Goal: Task Accomplishment & Management: Complete application form

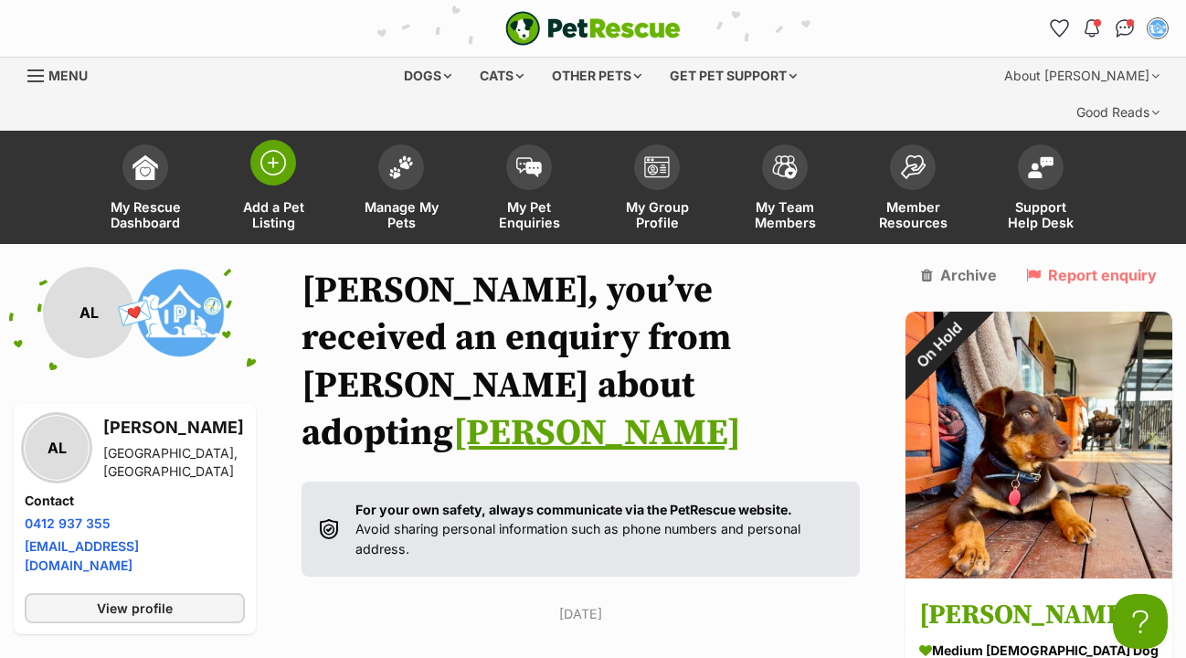
click at [291, 140] on span at bounding box center [273, 163] width 46 height 46
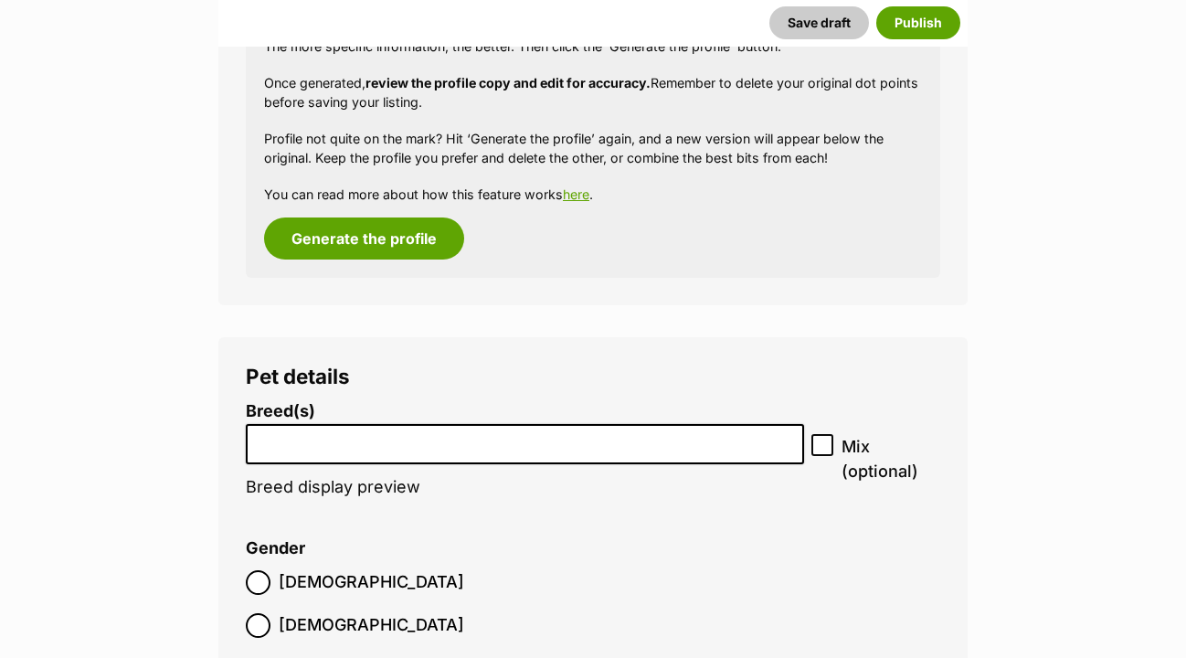
scroll to position [2664, 0]
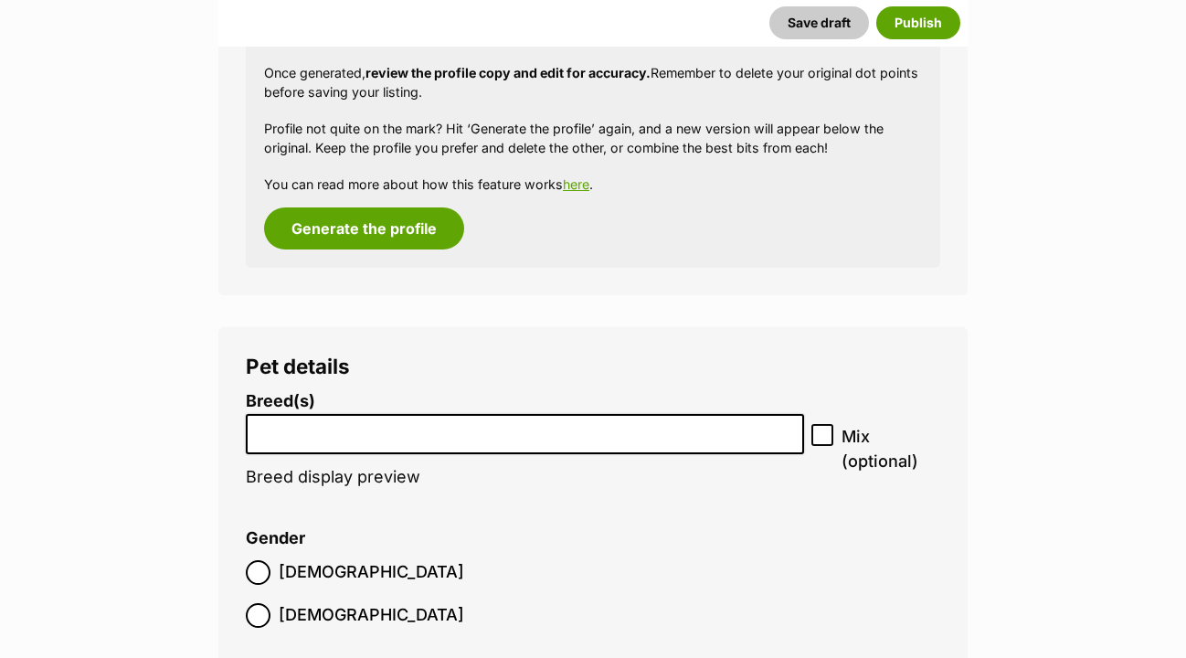
click at [288, 416] on li at bounding box center [525, 434] width 546 height 37
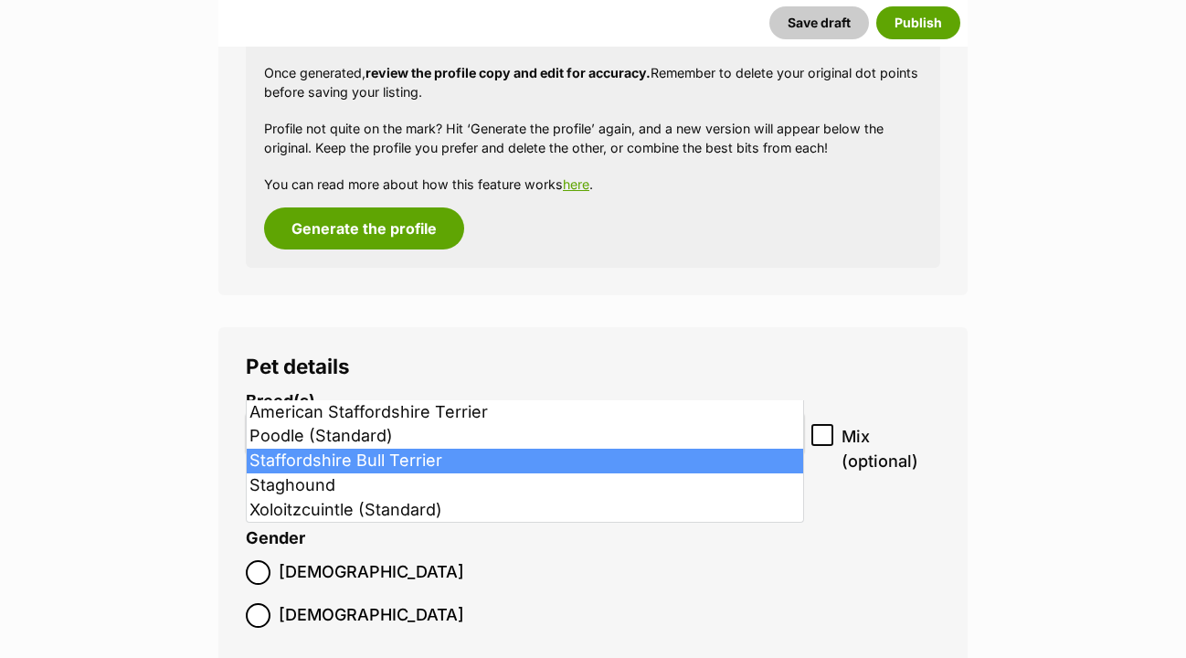
type input "sta"
select select "198"
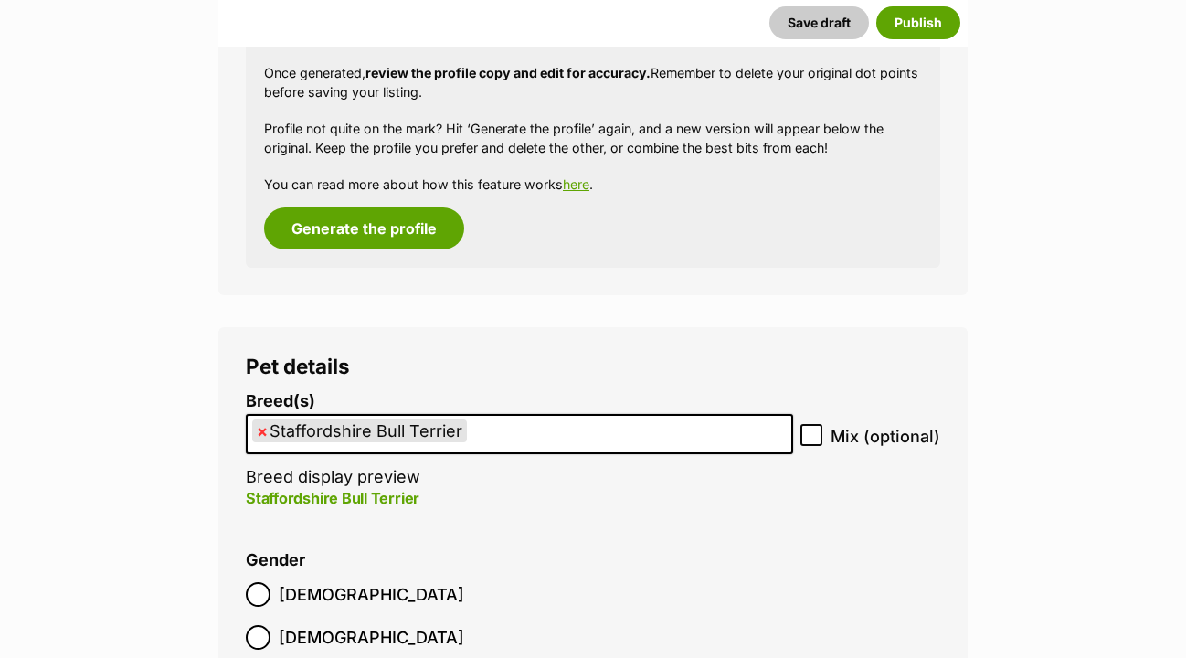
click at [816, 431] on icon at bounding box center [811, 435] width 11 height 8
click at [816, 424] on input "Mix (optional)" at bounding box center [812, 435] width 22 height 22
checkbox input "true"
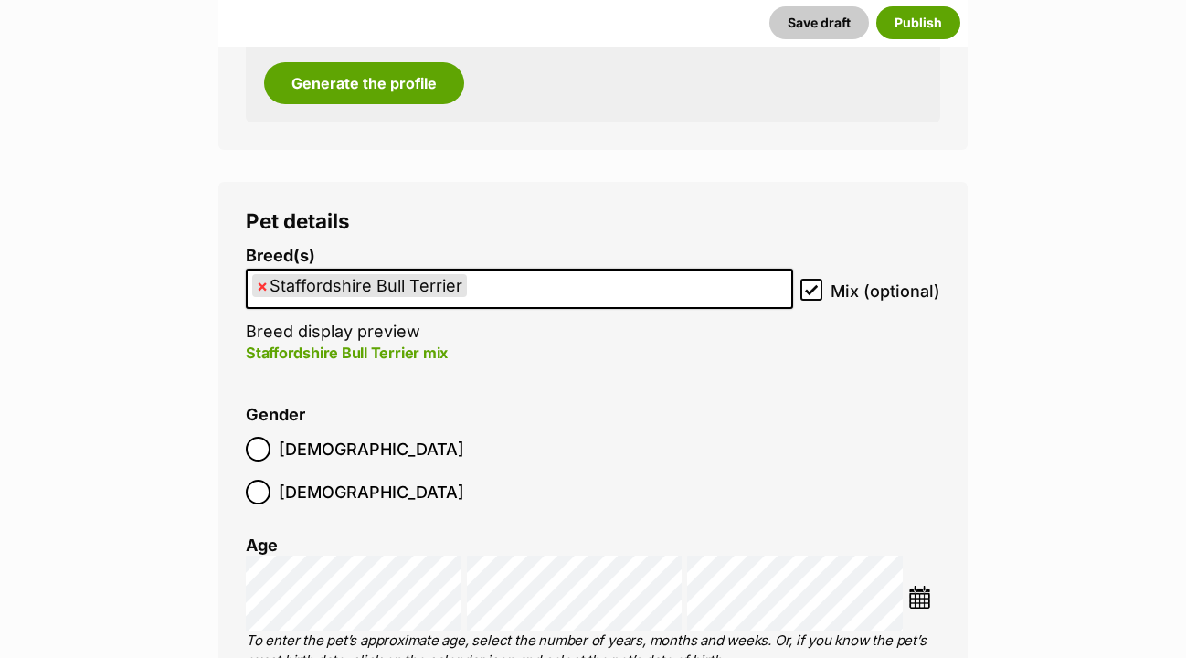
scroll to position [2815, 0]
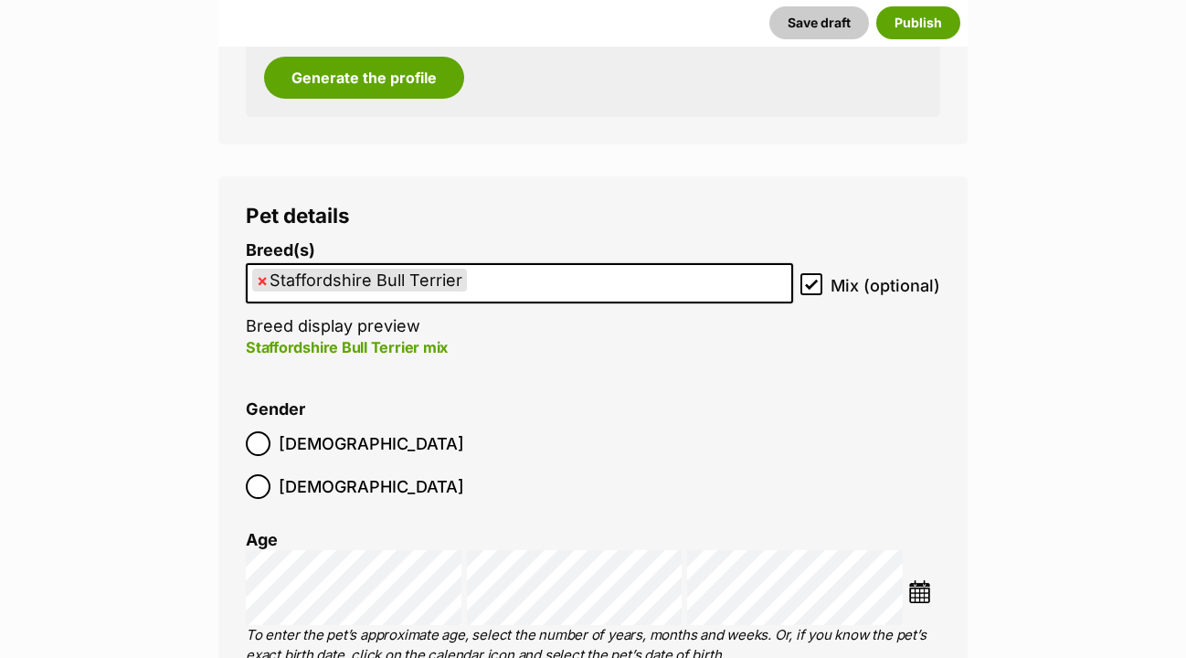
click at [923, 580] on img at bounding box center [919, 591] width 23 height 23
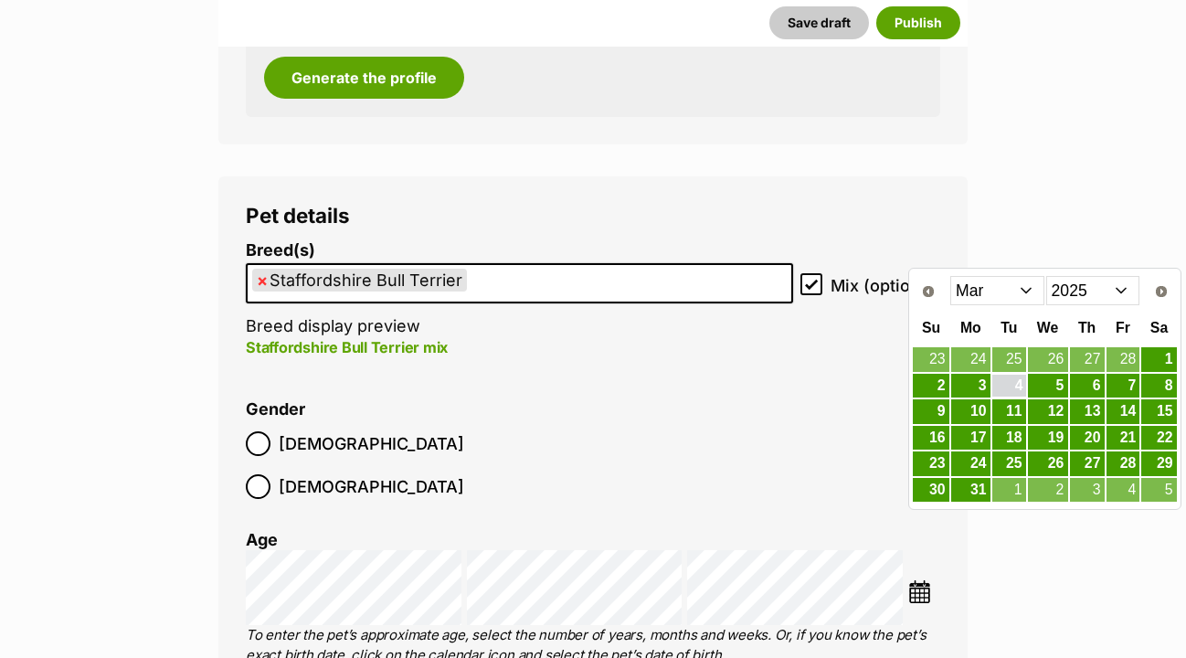
click at [1021, 381] on link "4" at bounding box center [1009, 386] width 34 height 23
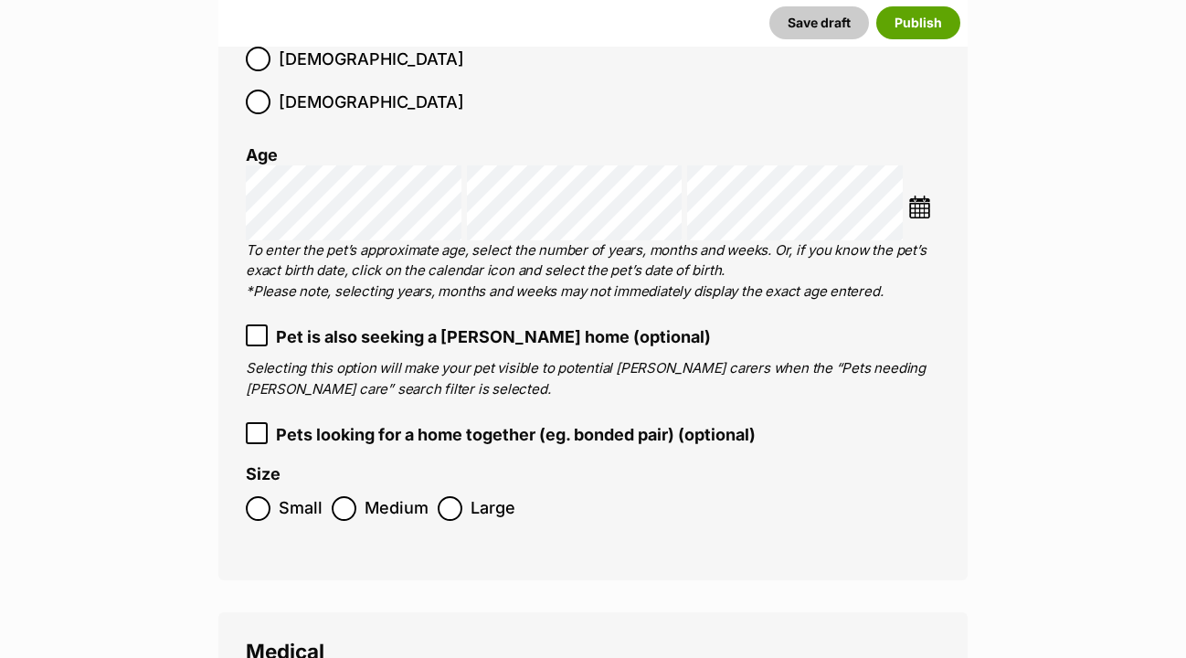
scroll to position [3200, 0]
click at [922, 196] on img at bounding box center [919, 207] width 23 height 23
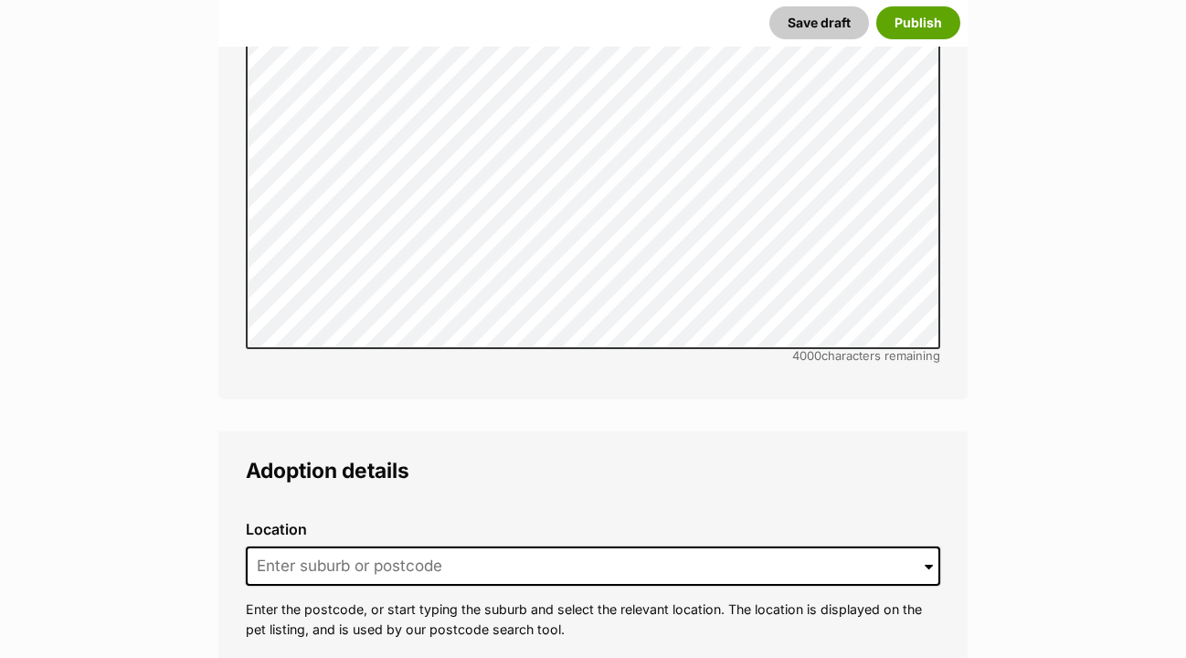
scroll to position [4575, 0]
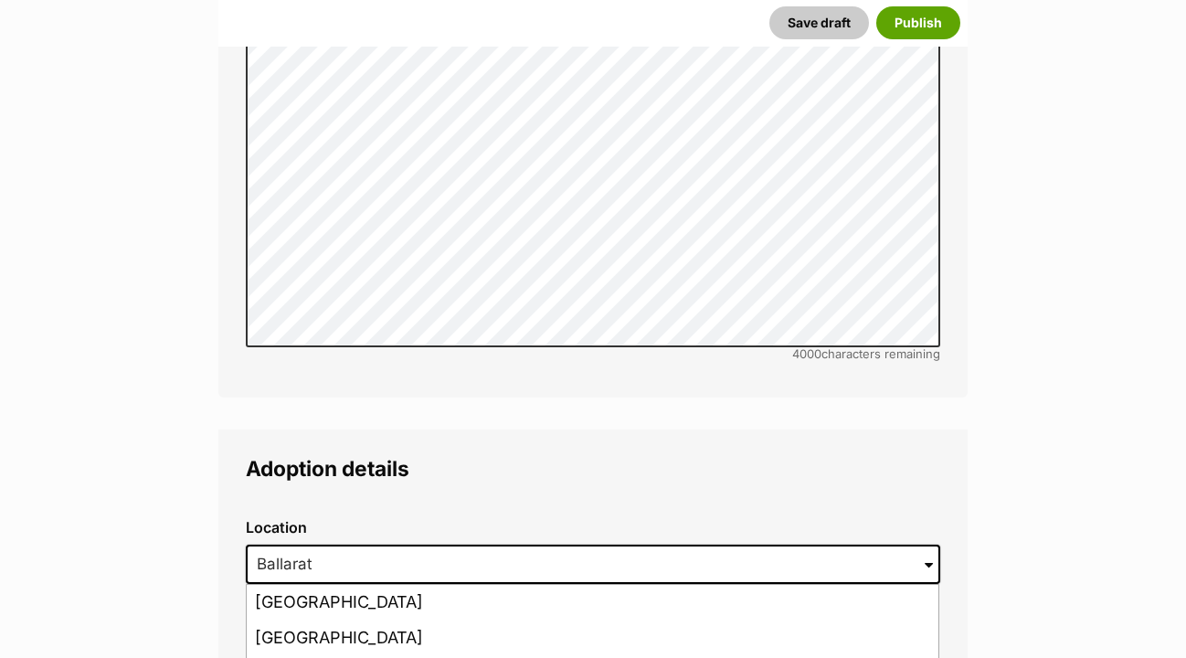
type input "Ballarat, Victoria, 3350"
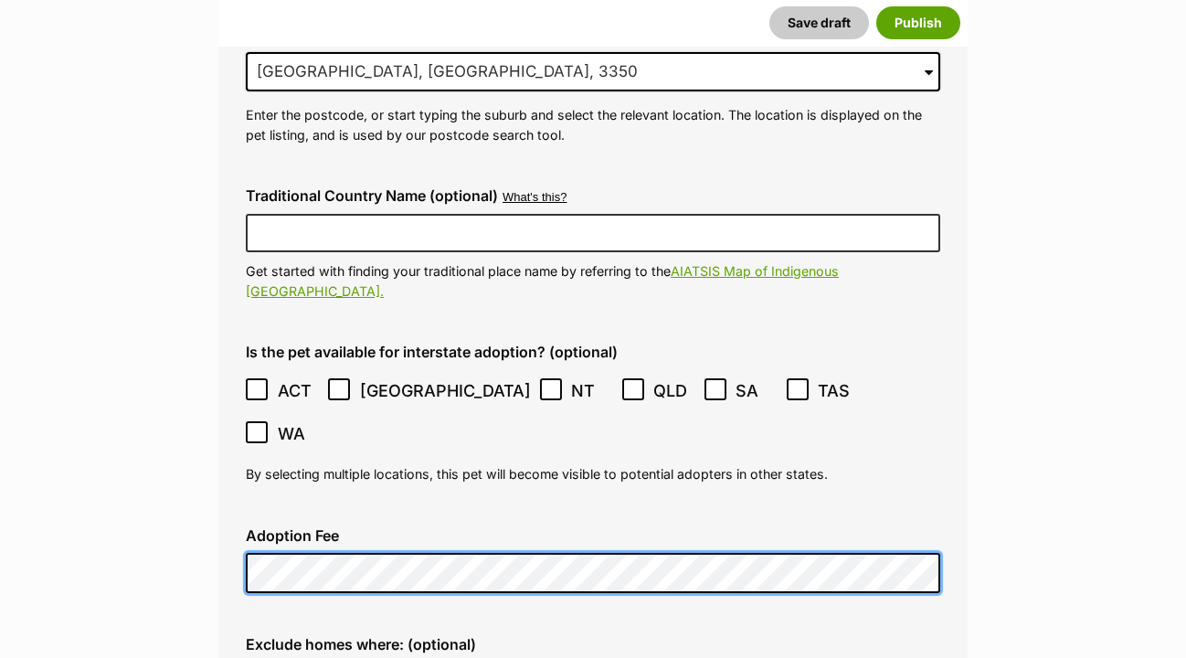
scroll to position [5070, 0]
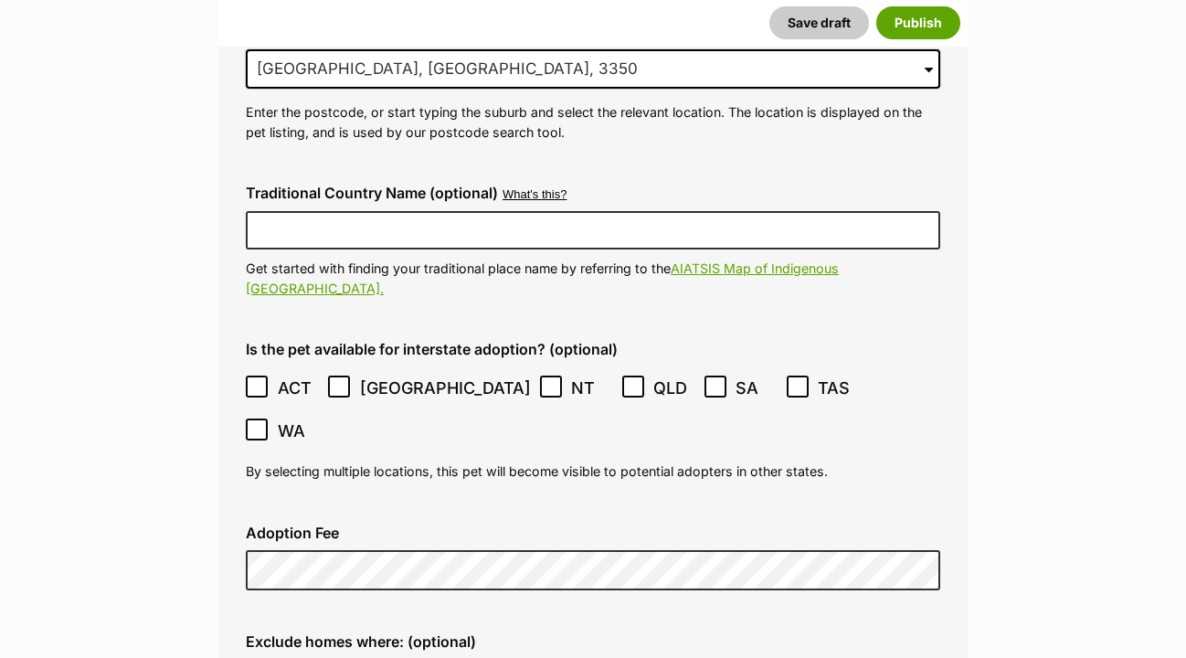
checkbox input "true"
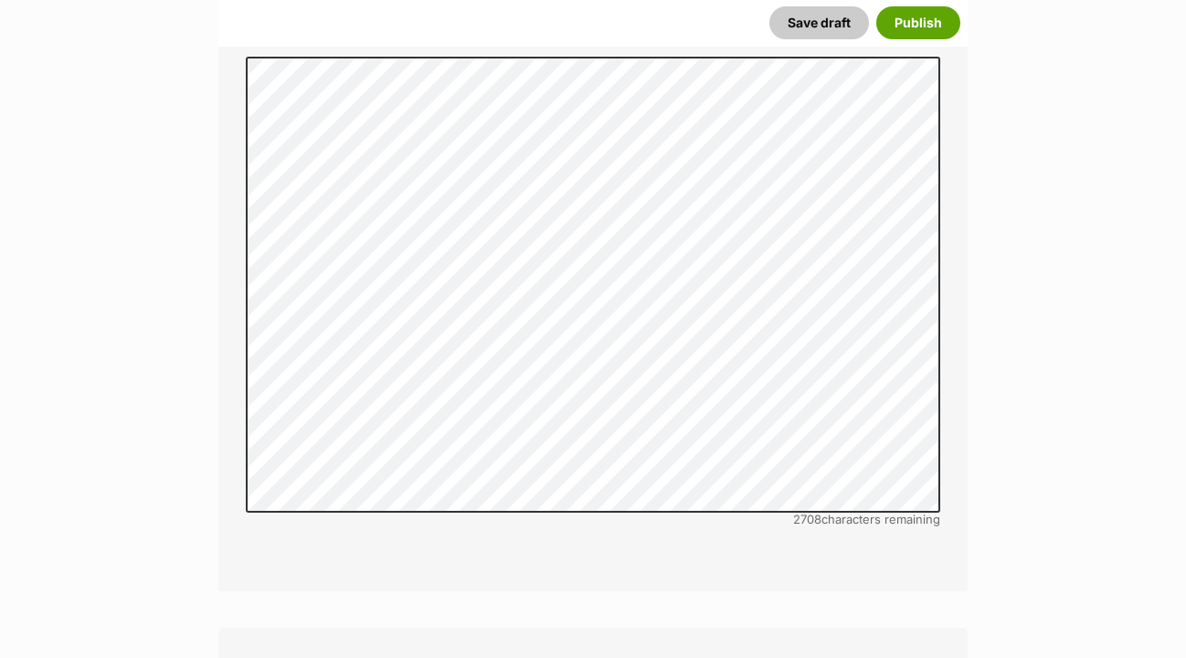
scroll to position [6092, 0]
radio input "true"
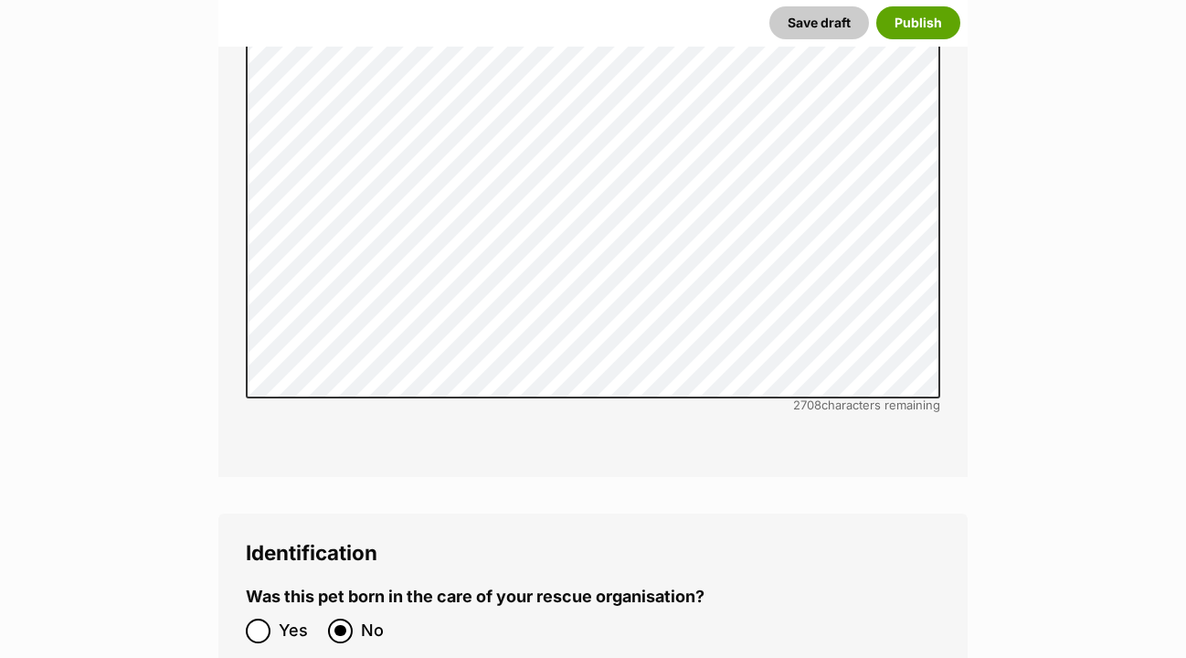
scroll to position [6244, 0]
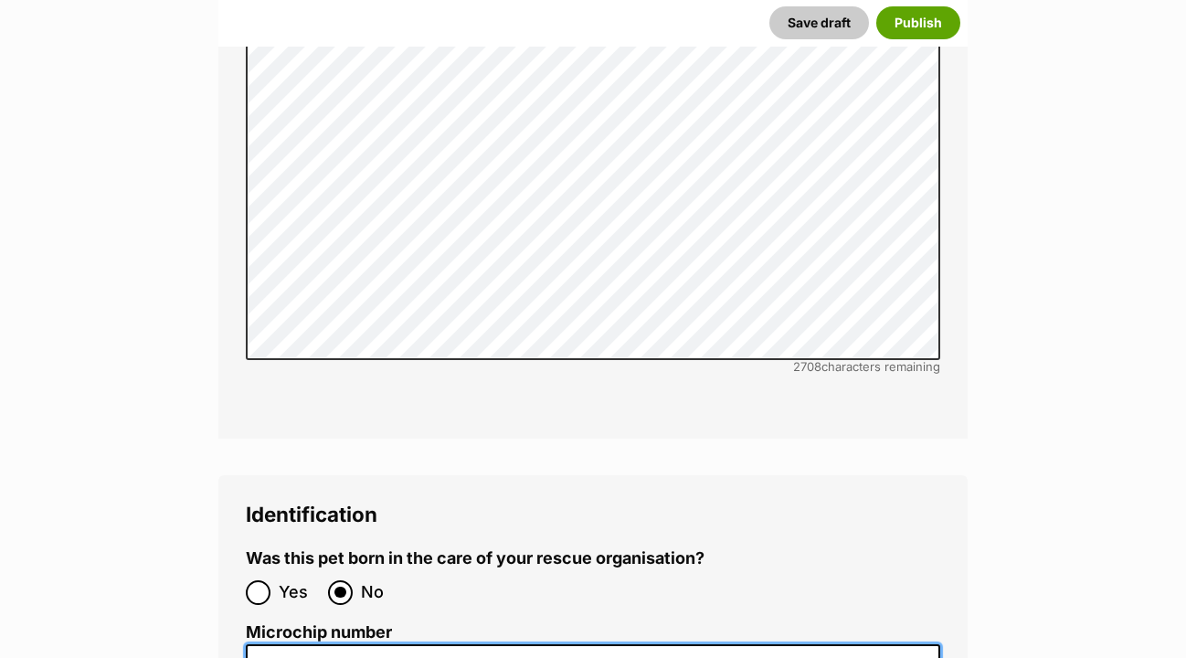
click at [287, 644] on input "Microchip number" at bounding box center [593, 664] width 695 height 41
paste input "941000030536952"
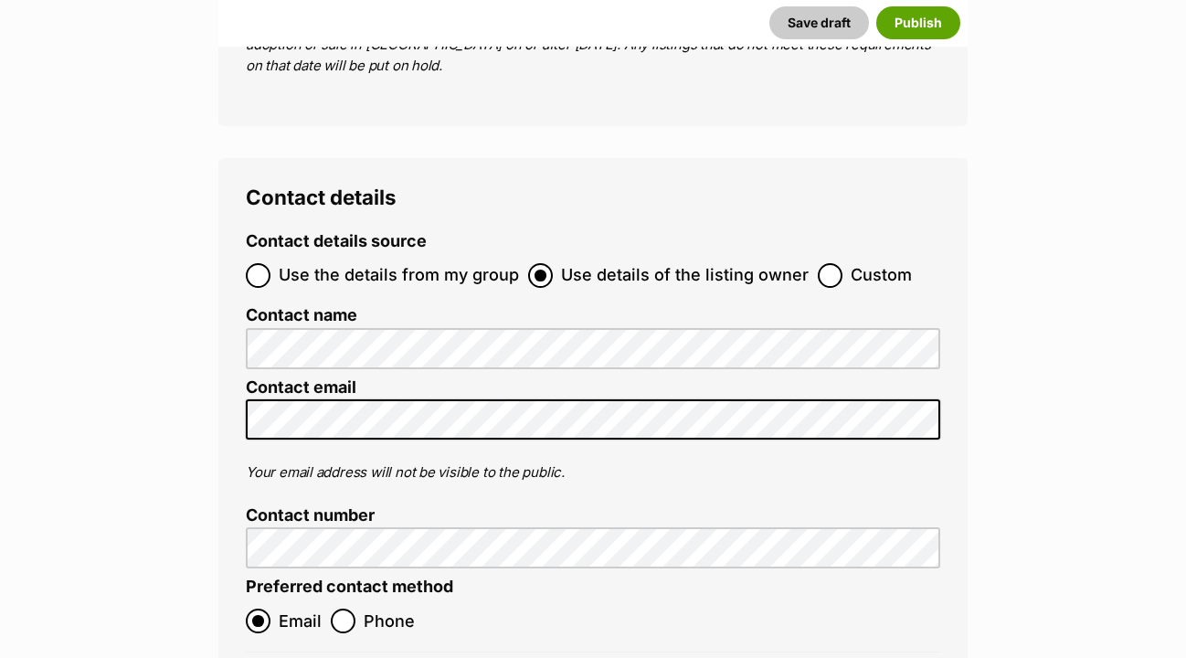
scroll to position [7483, 0]
type input "941000030536952"
checkbox input "true"
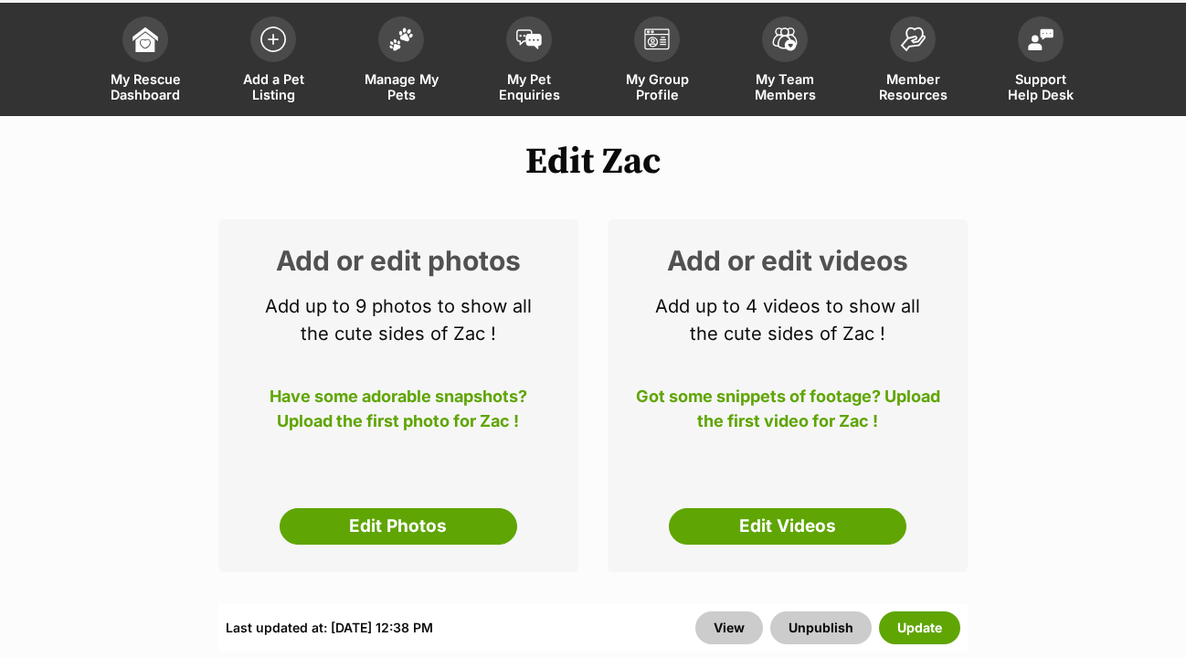
scroll to position [129, 0]
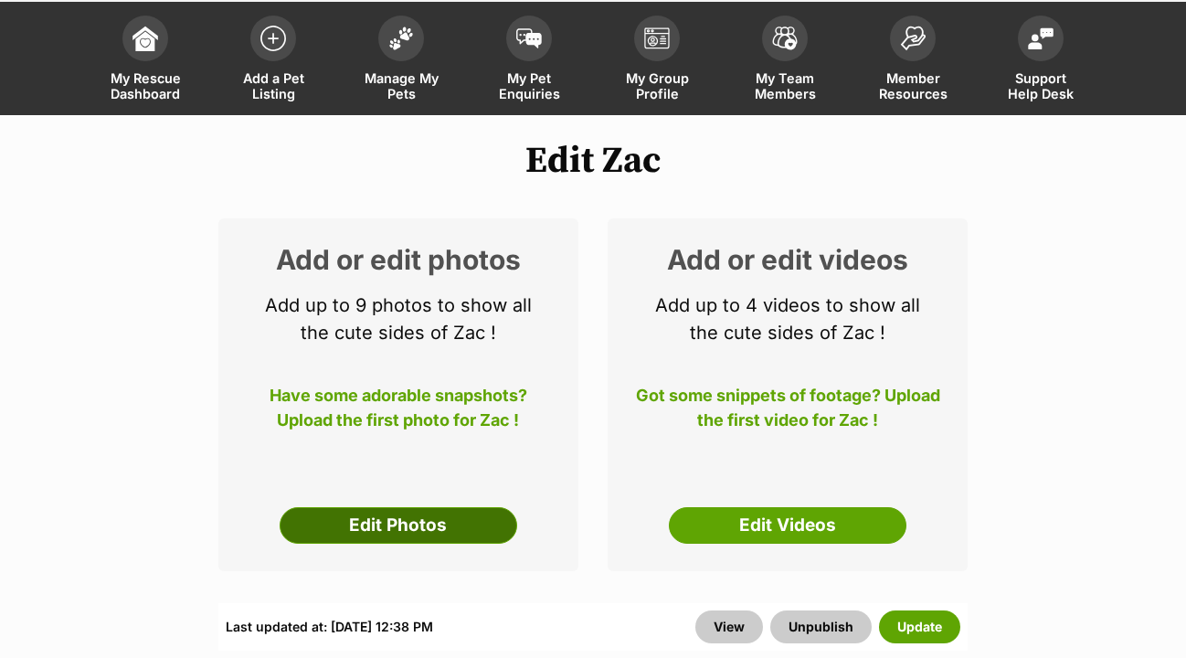
click at [462, 507] on link "Edit Photos" at bounding box center [399, 525] width 238 height 37
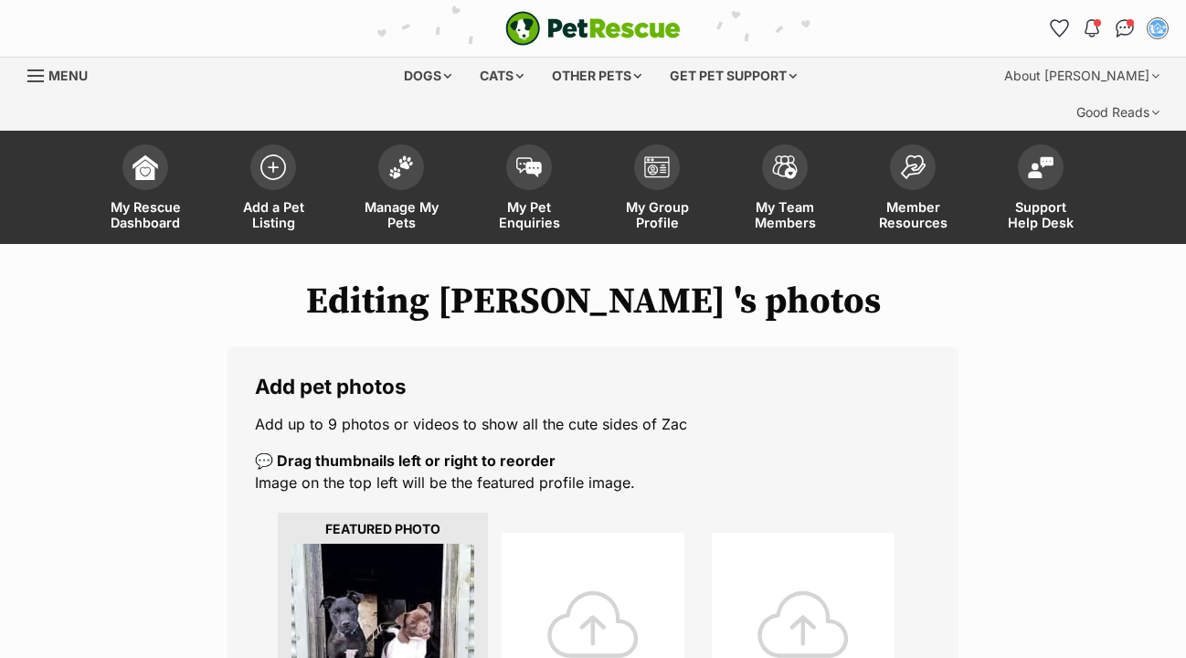
click at [600, 539] on div at bounding box center [593, 624] width 183 height 183
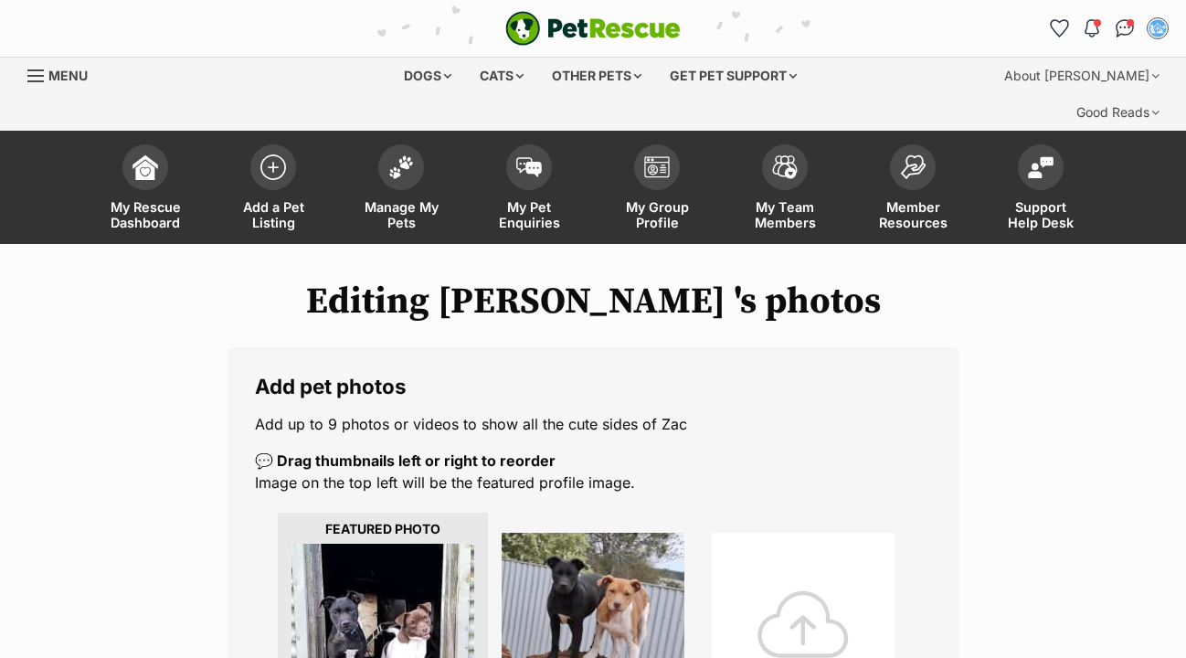
click at [762, 571] on div at bounding box center [803, 624] width 183 height 183
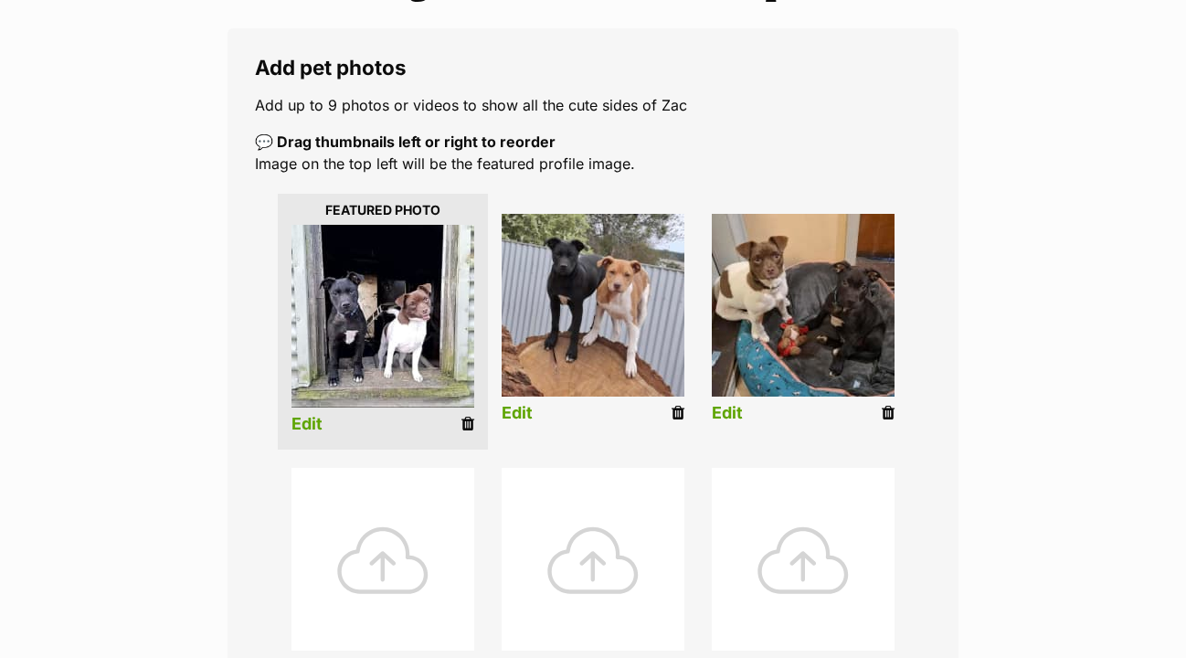
scroll to position [344, 0]
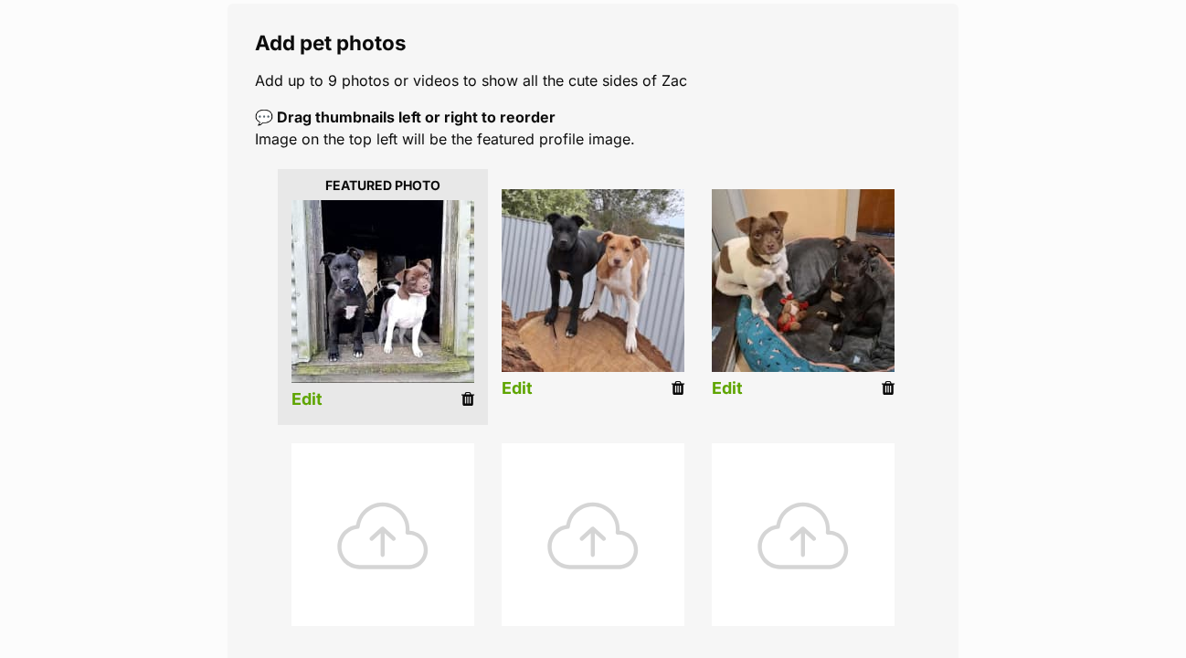
click at [378, 495] on div at bounding box center [383, 534] width 183 height 183
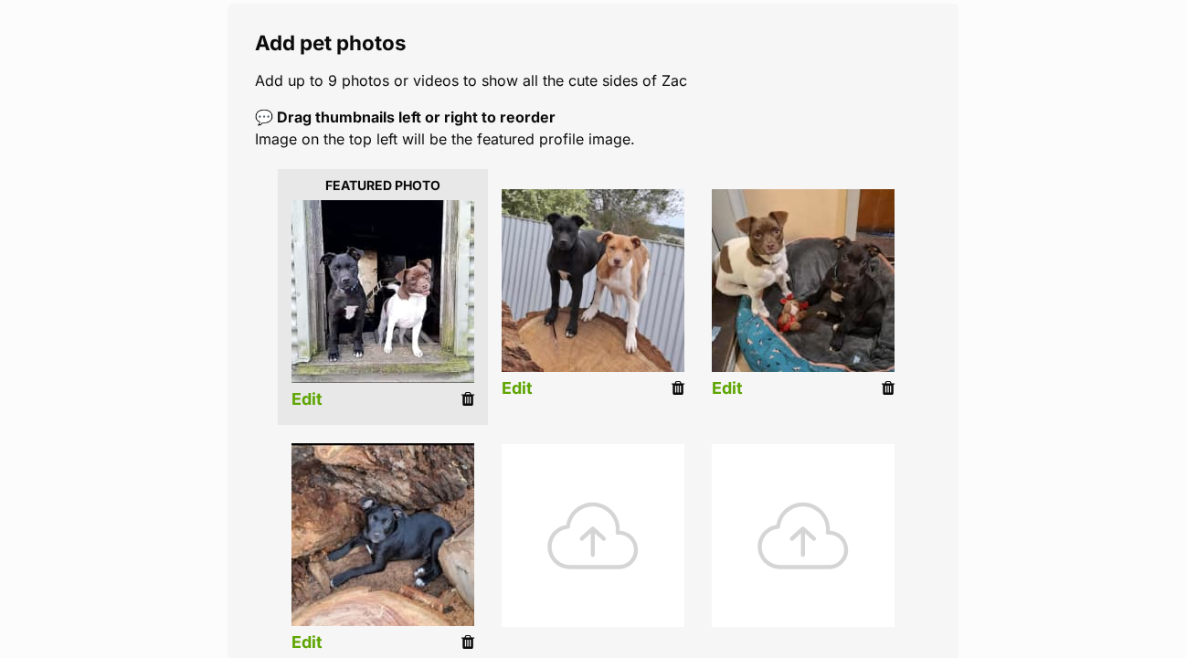
click at [607, 456] on div at bounding box center [593, 535] width 183 height 183
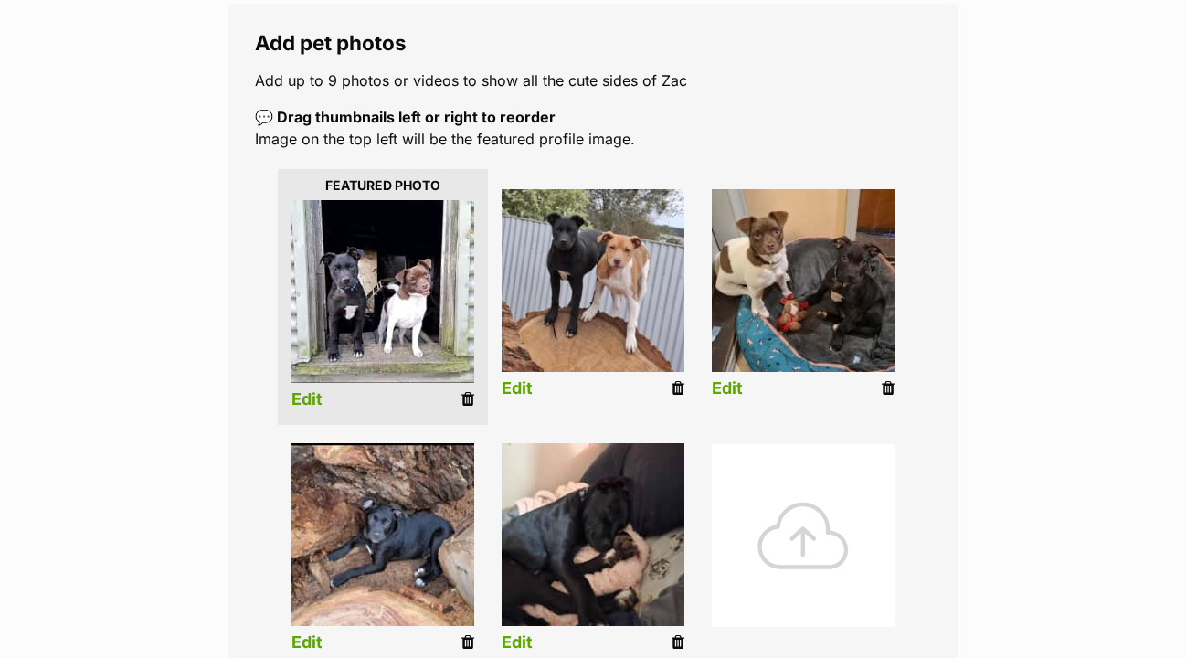
click at [768, 483] on div at bounding box center [803, 535] width 183 height 183
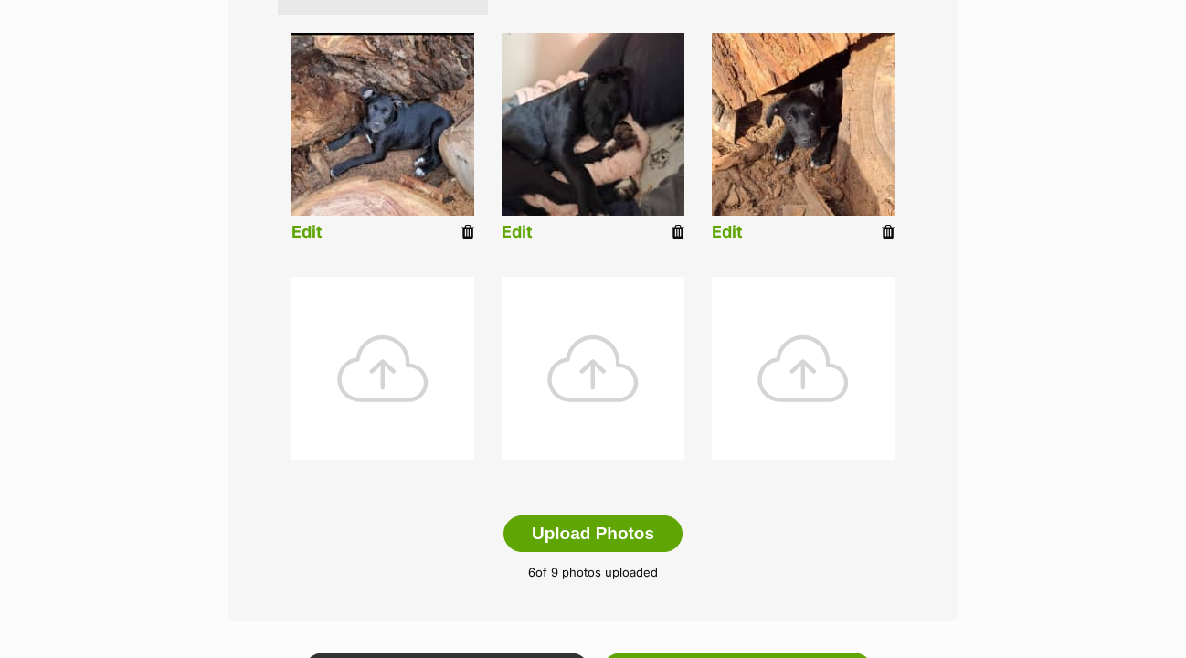
scroll to position [790, 0]
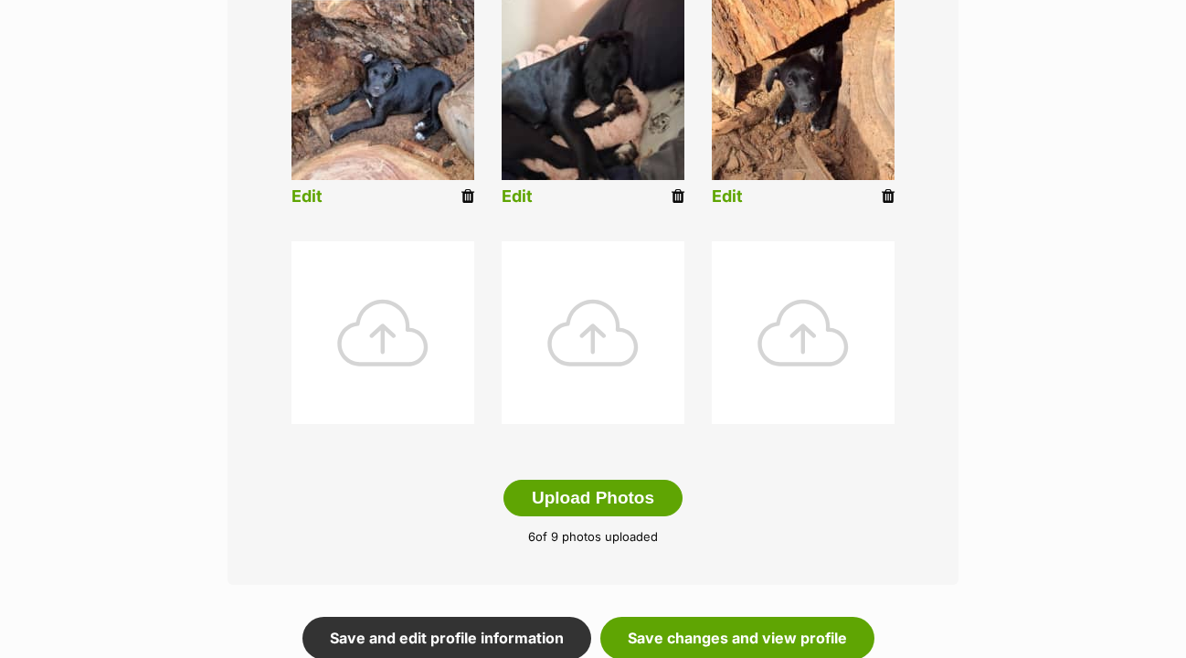
click at [377, 311] on div at bounding box center [383, 332] width 183 height 183
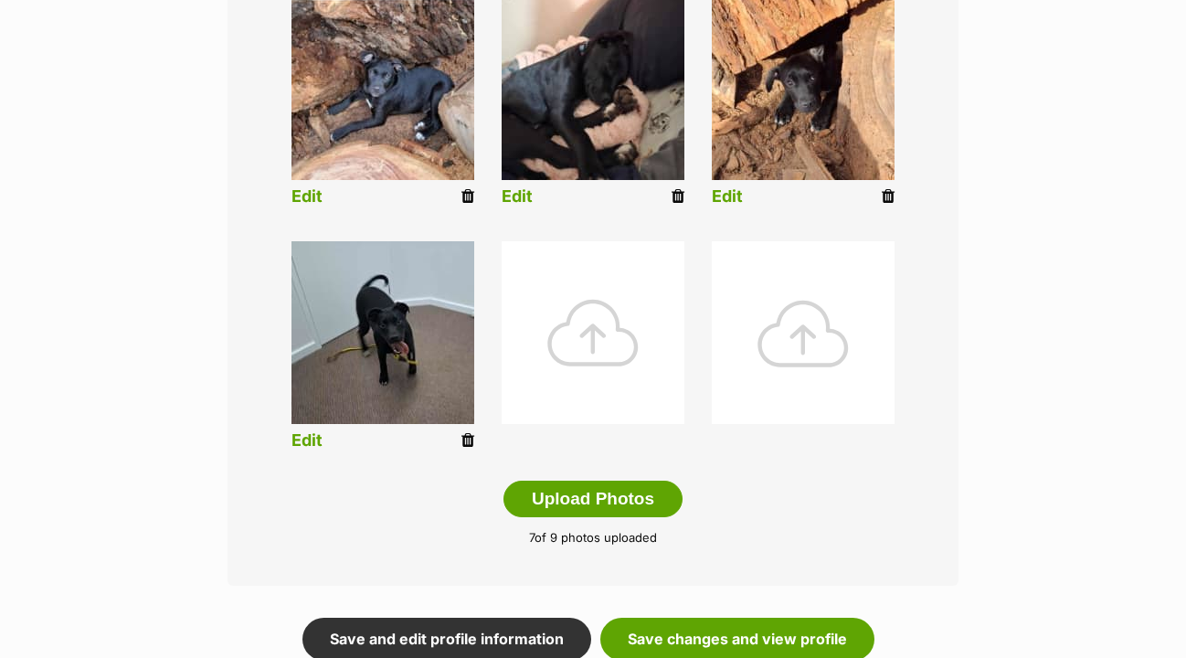
click at [614, 337] on div at bounding box center [593, 332] width 183 height 183
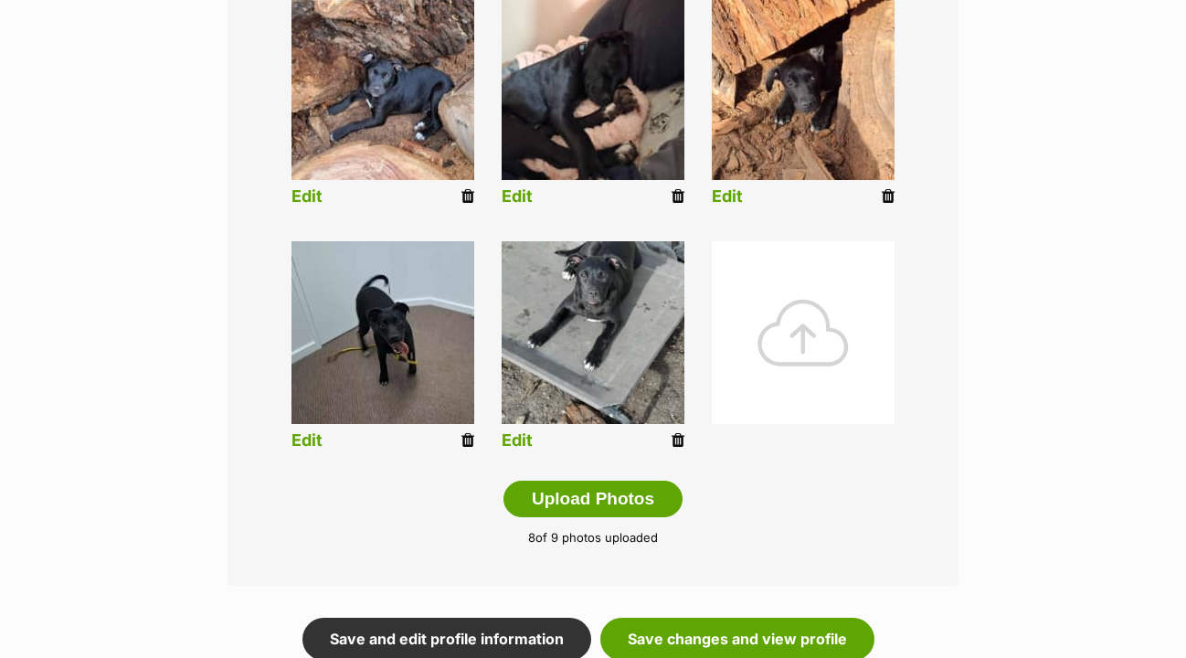
click at [807, 339] on div at bounding box center [803, 332] width 183 height 183
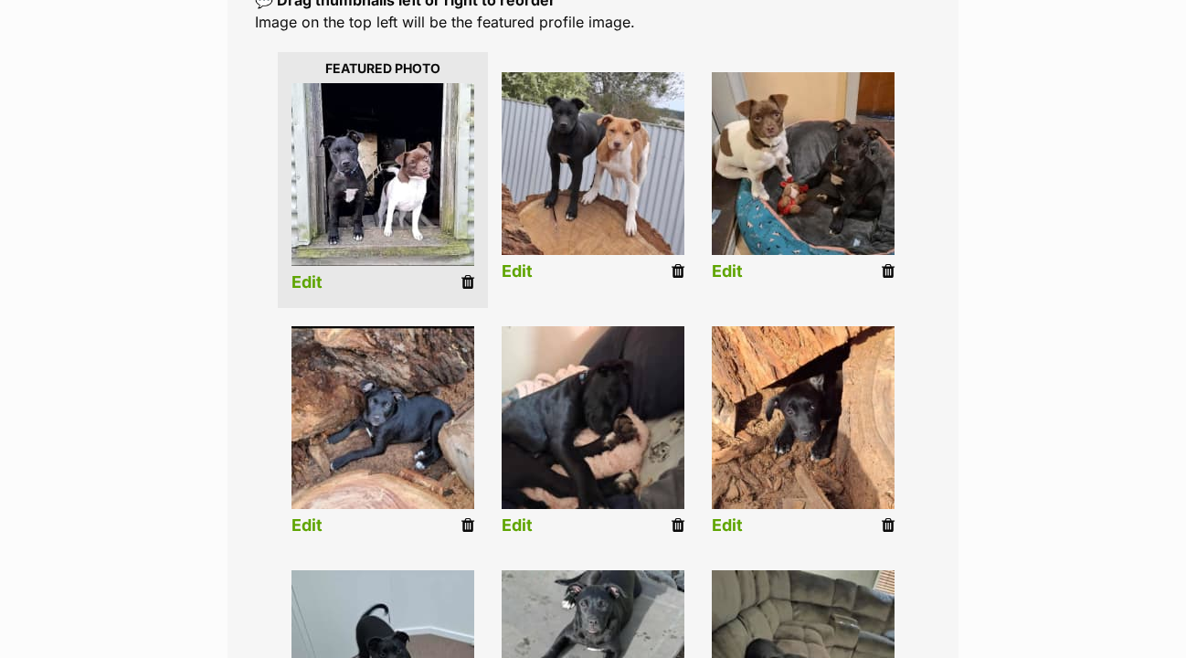
scroll to position [453, 0]
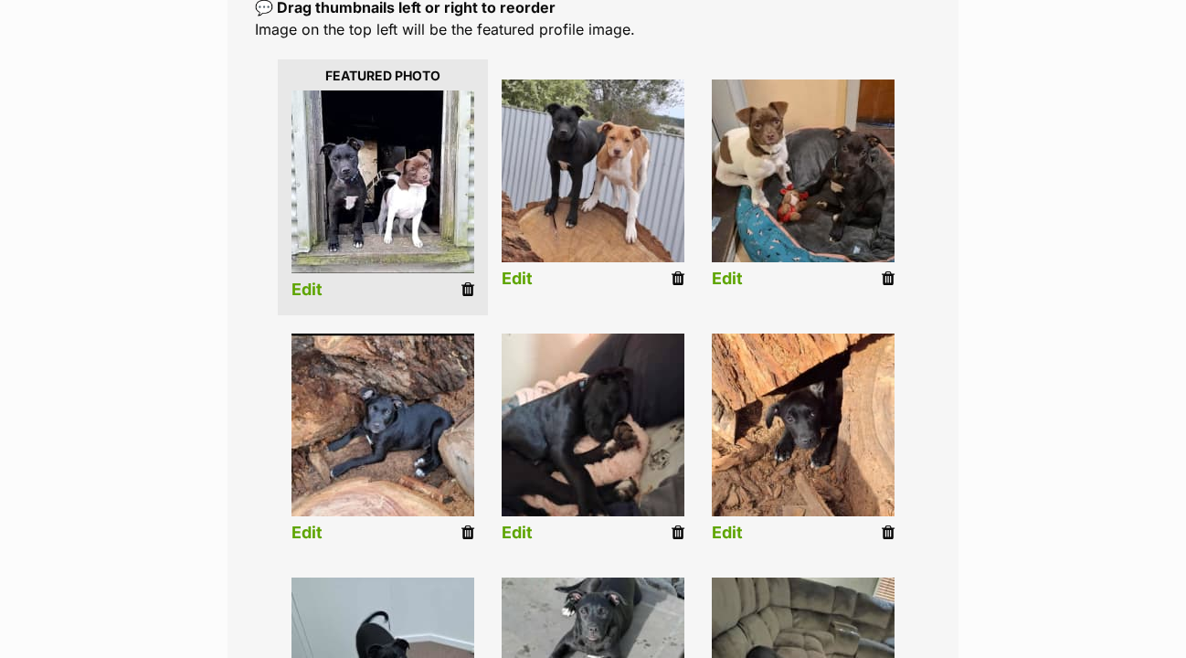
click at [311, 281] on link "Edit" at bounding box center [307, 290] width 31 height 19
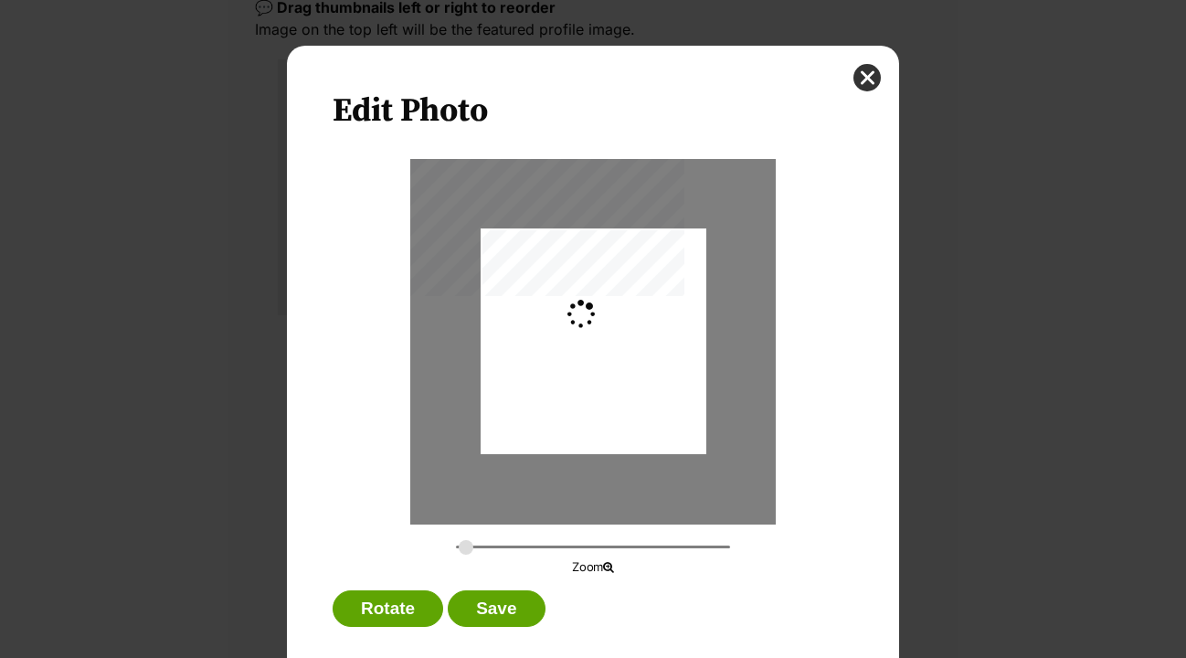
scroll to position [0, 0]
drag, startPoint x: 467, startPoint y: 545, endPoint x: 561, endPoint y: 536, distance: 94.5
click at [561, 536] on div "Zoom" at bounding box center [593, 368] width 521 height 418
drag, startPoint x: 587, startPoint y: 349, endPoint x: 714, endPoint y: 398, distance: 136.0
click at [715, 398] on div "Dialog Window - Close (Press escape to close)" at bounding box center [723, 389] width 607 height 602
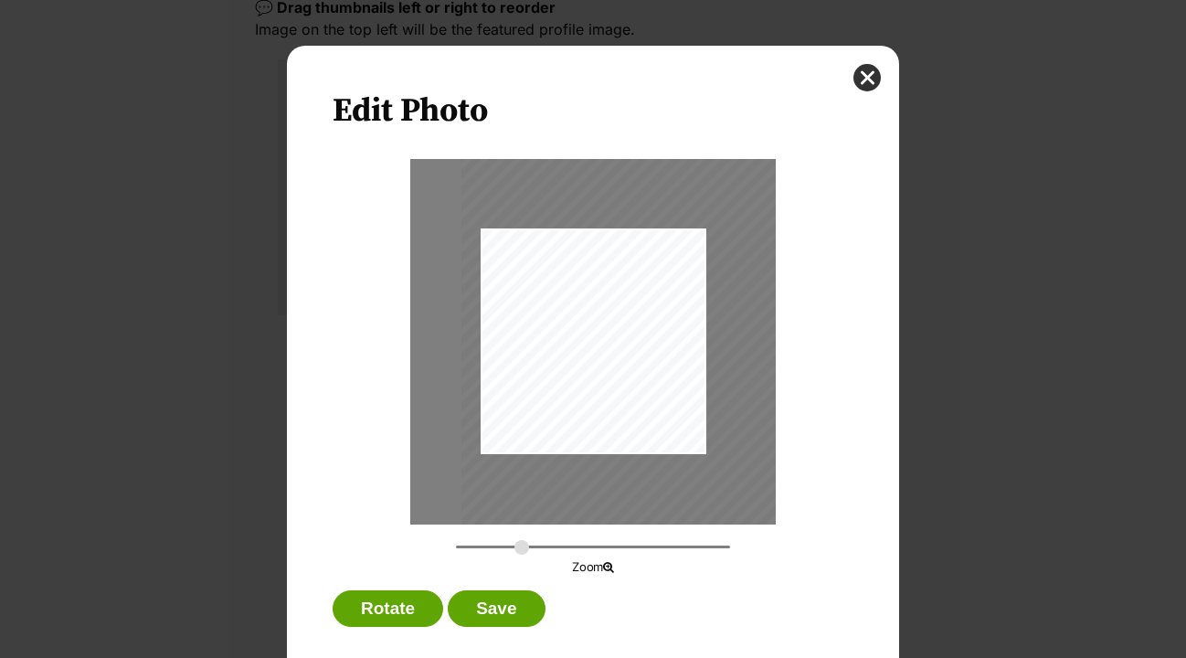
drag, startPoint x: 562, startPoint y: 547, endPoint x: 522, endPoint y: 546, distance: 40.2
click at [522, 546] on input "Dialog Window - Close (Press escape to close)" at bounding box center [593, 546] width 274 height 17
drag, startPoint x: 588, startPoint y: 406, endPoint x: 621, endPoint y: 362, distance: 54.8
click at [621, 362] on div "Dialog Window - Close (Press escape to close)" at bounding box center [707, 334] width 454 height 451
drag, startPoint x: 523, startPoint y: 549, endPoint x: 507, endPoint y: 549, distance: 15.5
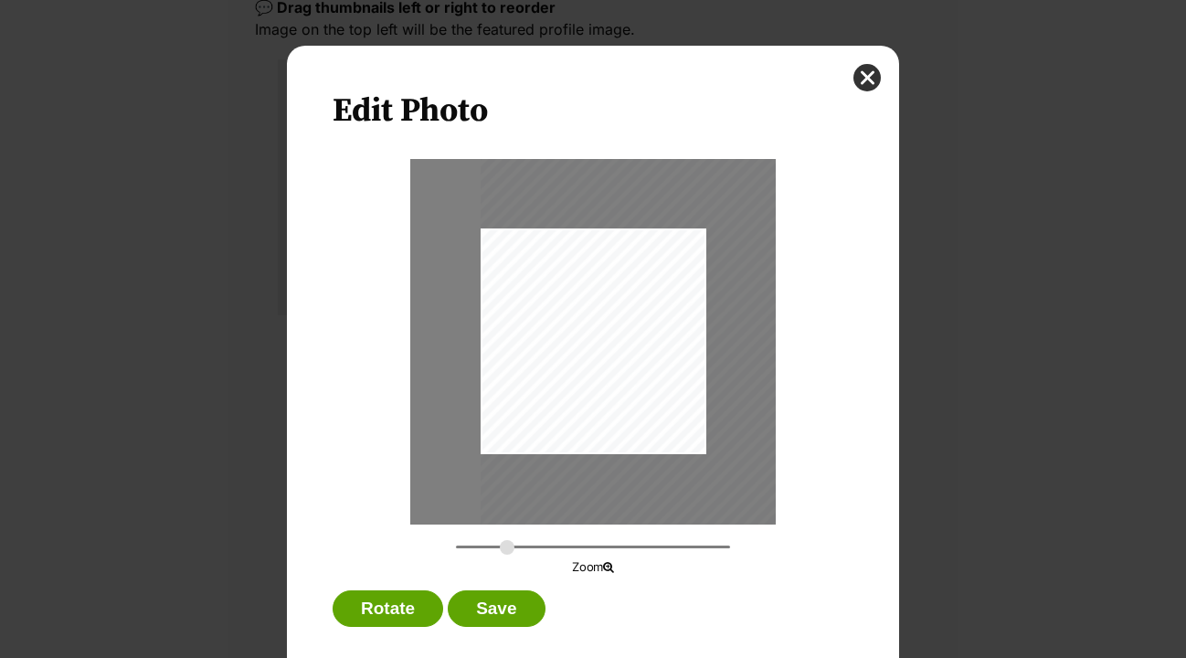
type input "0.4831"
click at [507, 549] on input "Dialog Window - Close (Press escape to close)" at bounding box center [593, 546] width 274 height 17
drag, startPoint x: 579, startPoint y: 433, endPoint x: 631, endPoint y: 420, distance: 52.8
click at [631, 420] on div "Dialog Window - Close (Press escape to close)" at bounding box center [680, 322] width 398 height 395
click at [513, 602] on button "Save" at bounding box center [496, 608] width 97 height 37
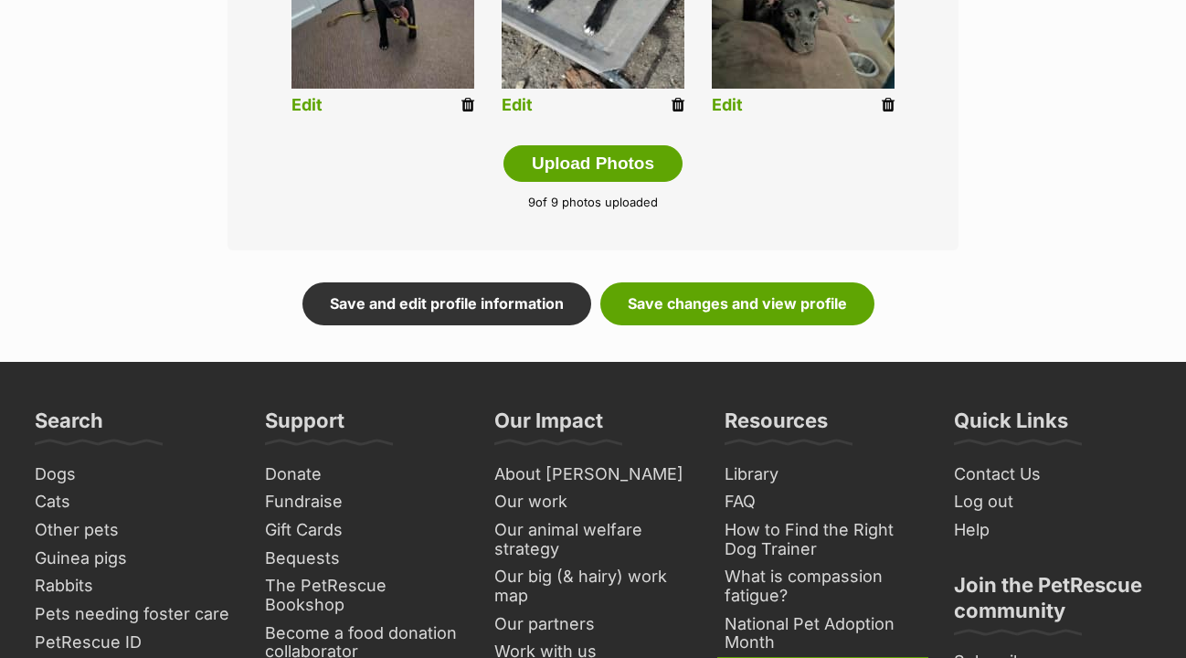
scroll to position [1125, 0]
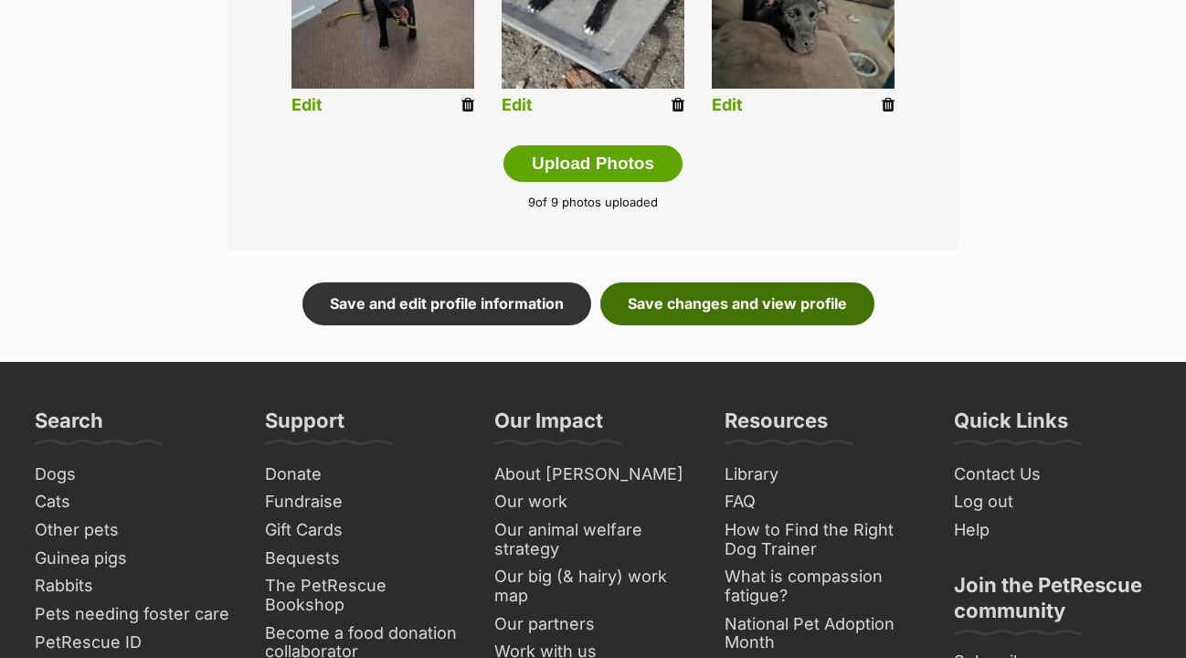
click at [787, 282] on link "Save changes and view profile" at bounding box center [737, 303] width 274 height 42
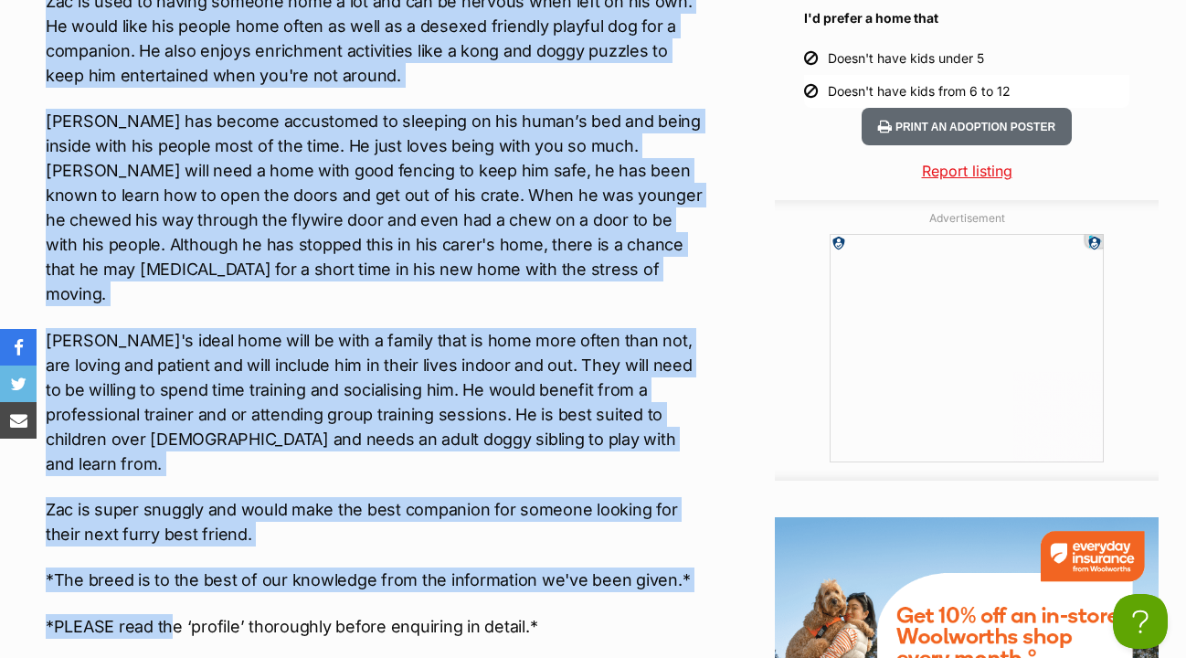
scroll to position [2488, 0]
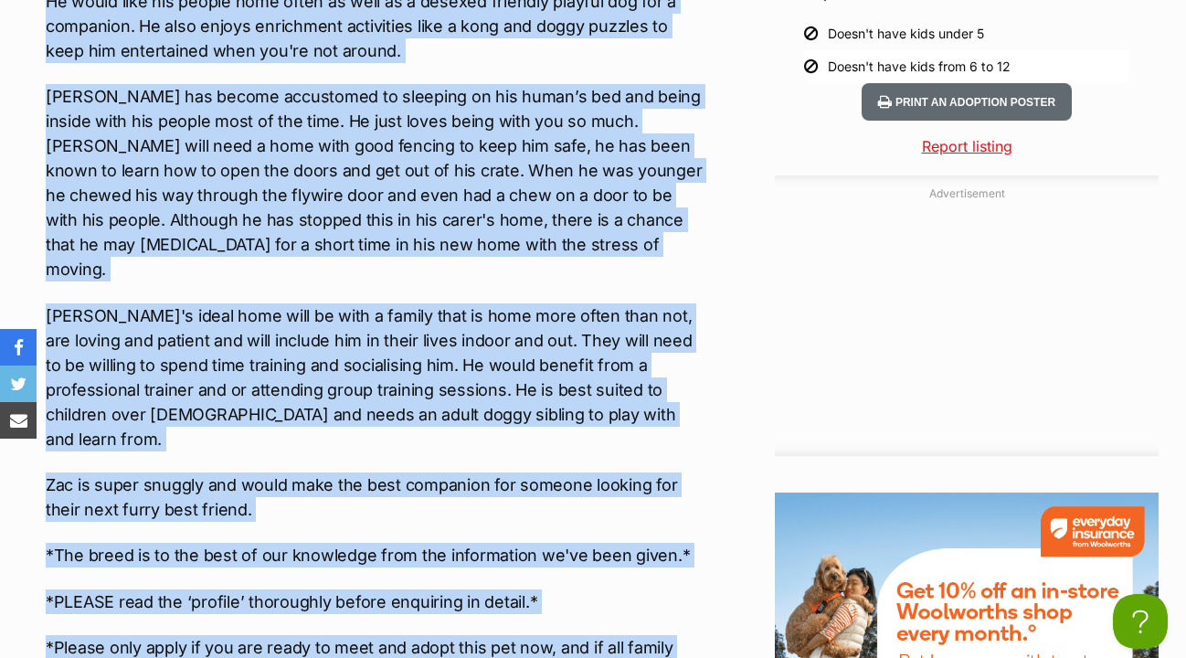
drag, startPoint x: 47, startPoint y: 310, endPoint x: 386, endPoint y: 601, distance: 447.2
click at [386, 601] on div "Upload Videos About Zac [PERSON_NAME] Requires the following in his new home: -…" at bounding box center [376, 267] width 661 height 2250
copy div "Zac Requires the following in his new home: - Another desexed playful dog livin…"
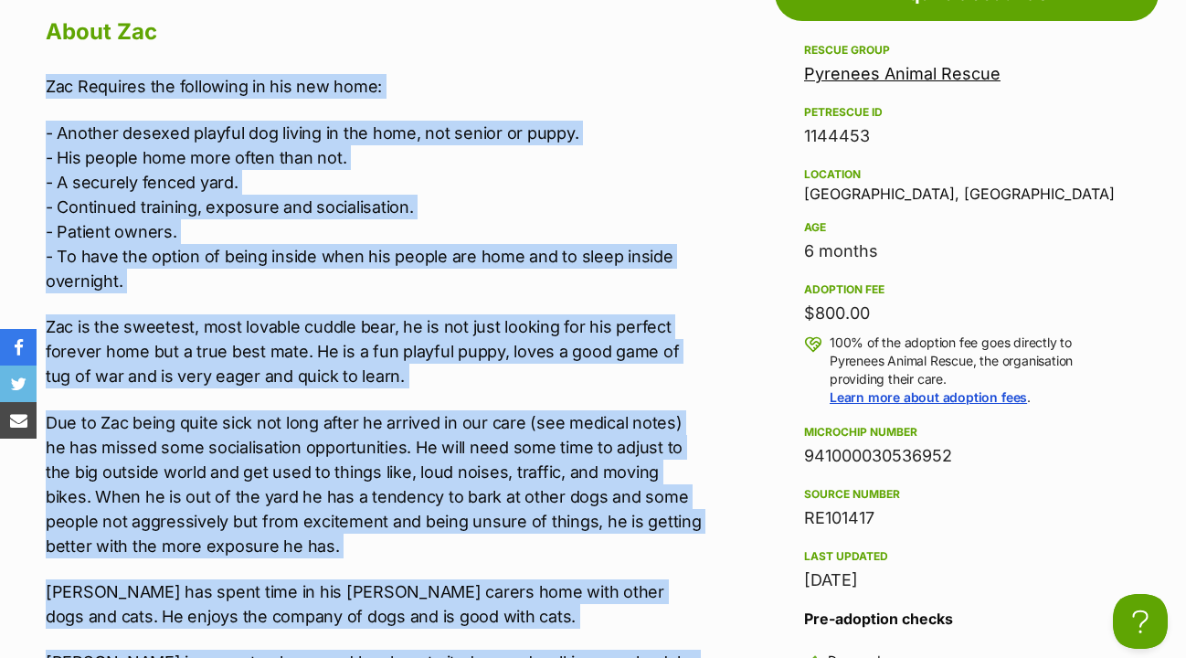
scroll to position [1664, 0]
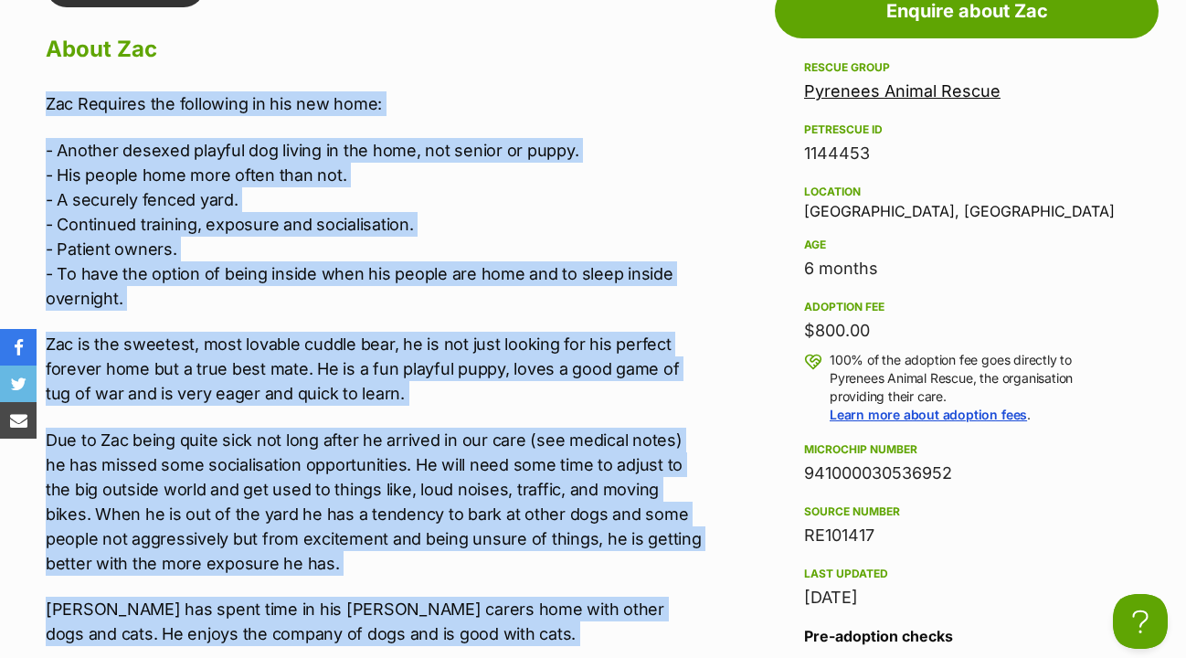
drag, startPoint x: 803, startPoint y: 438, endPoint x: 973, endPoint y: 439, distance: 170.0
click at [973, 439] on aside "Rescue group Pyrenees Animal Rescue PetRescue ID 1144453 Location [GEOGRAPHIC_D…" at bounding box center [967, 482] width 384 height 850
copy div "941000030536952"
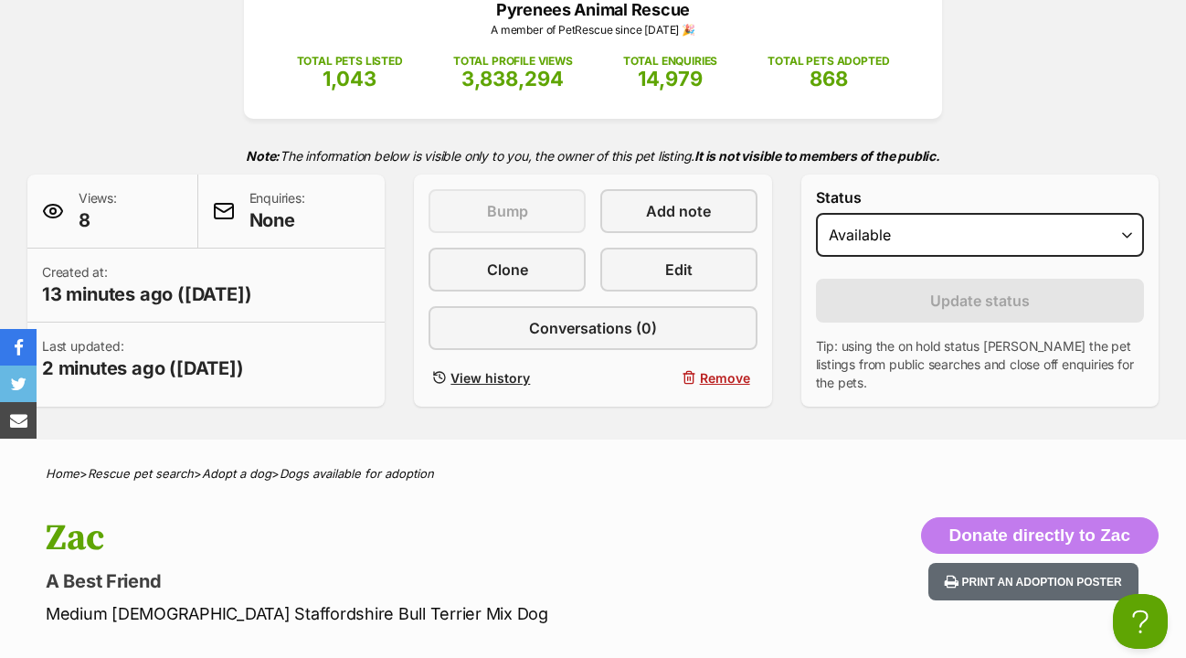
scroll to position [303, 0]
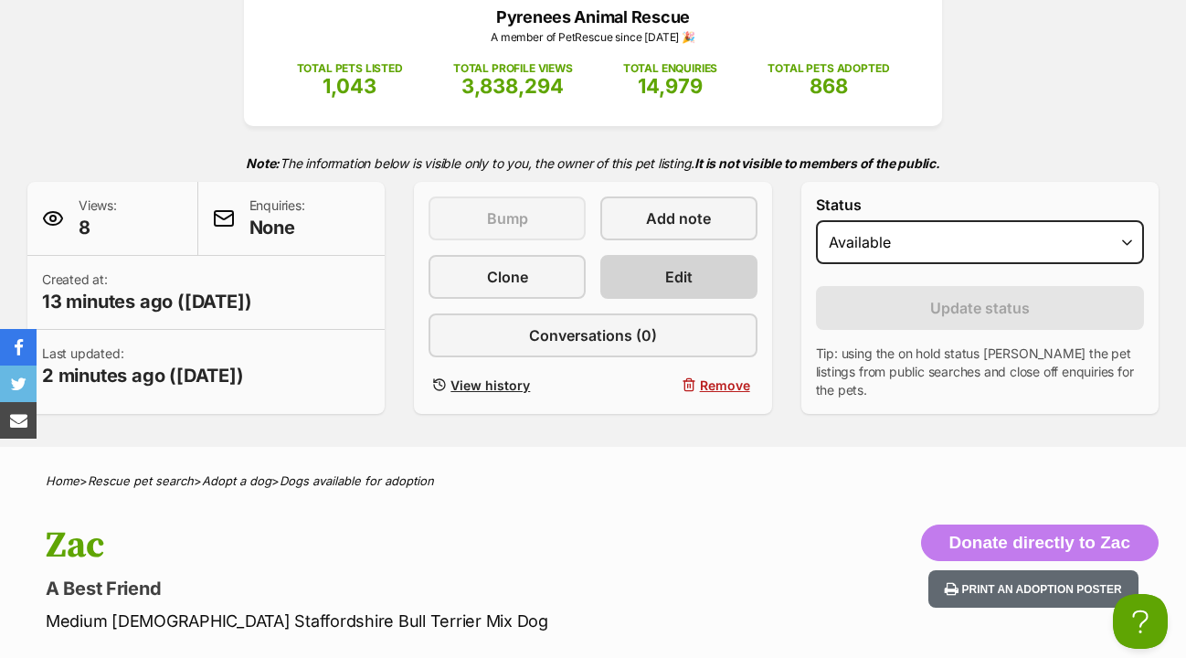
click at [673, 266] on span "Edit" at bounding box center [678, 277] width 27 height 22
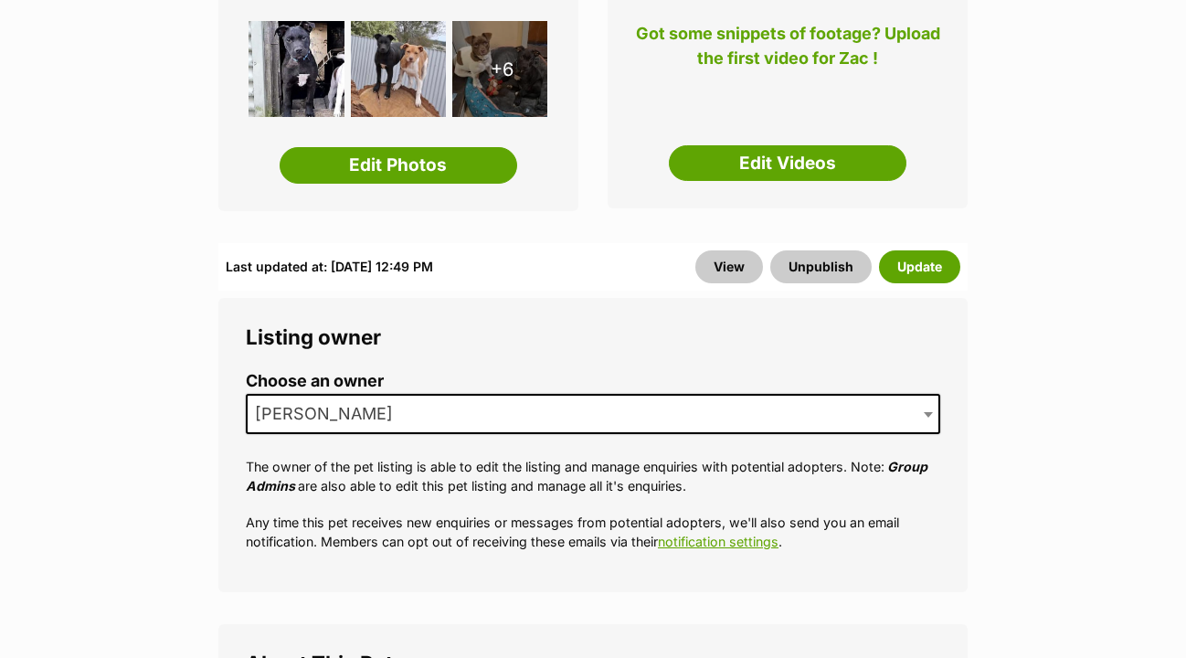
scroll to position [494, 0]
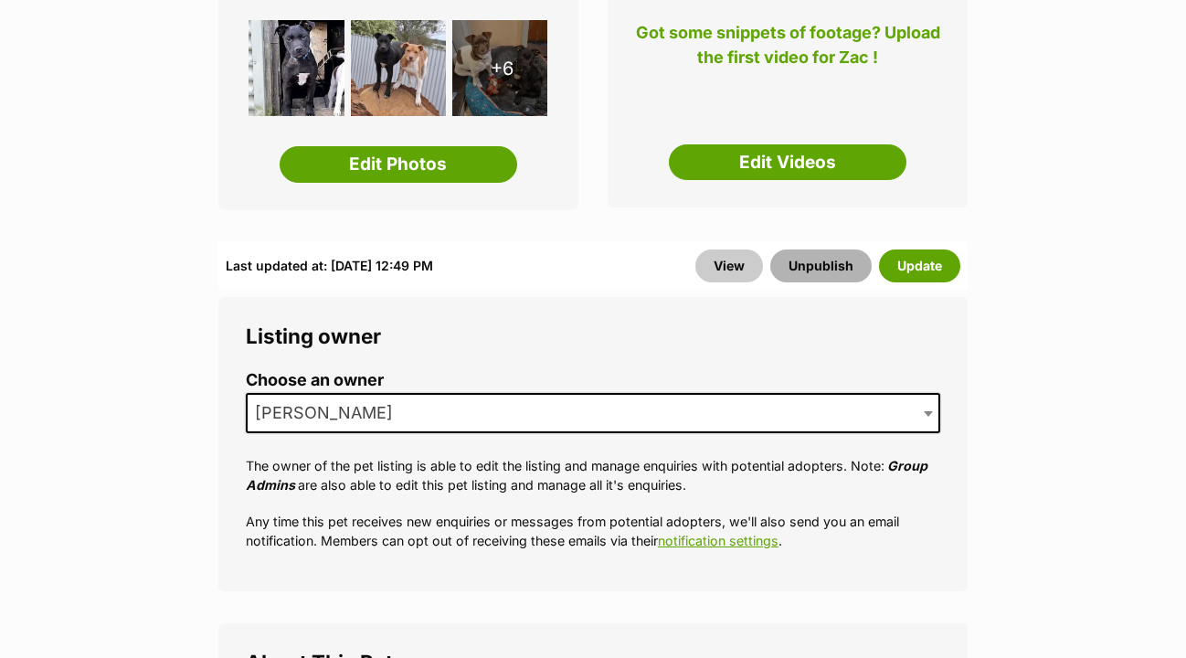
click at [822, 249] on button "Unpublish" at bounding box center [820, 265] width 101 height 33
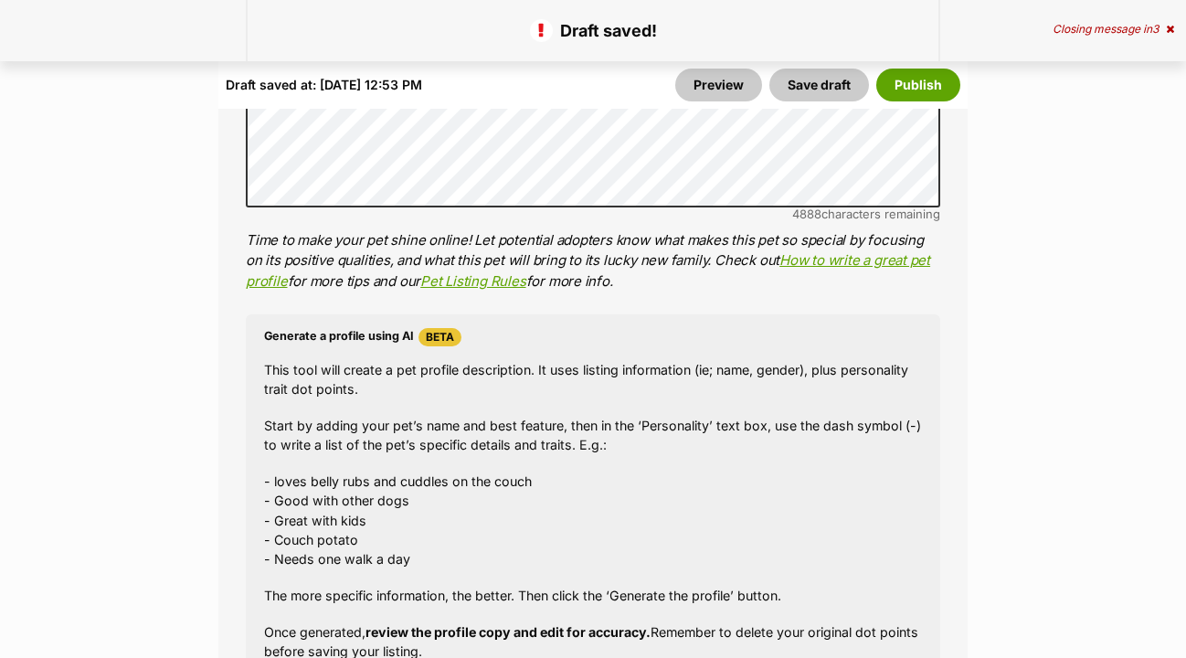
scroll to position [2532, 0]
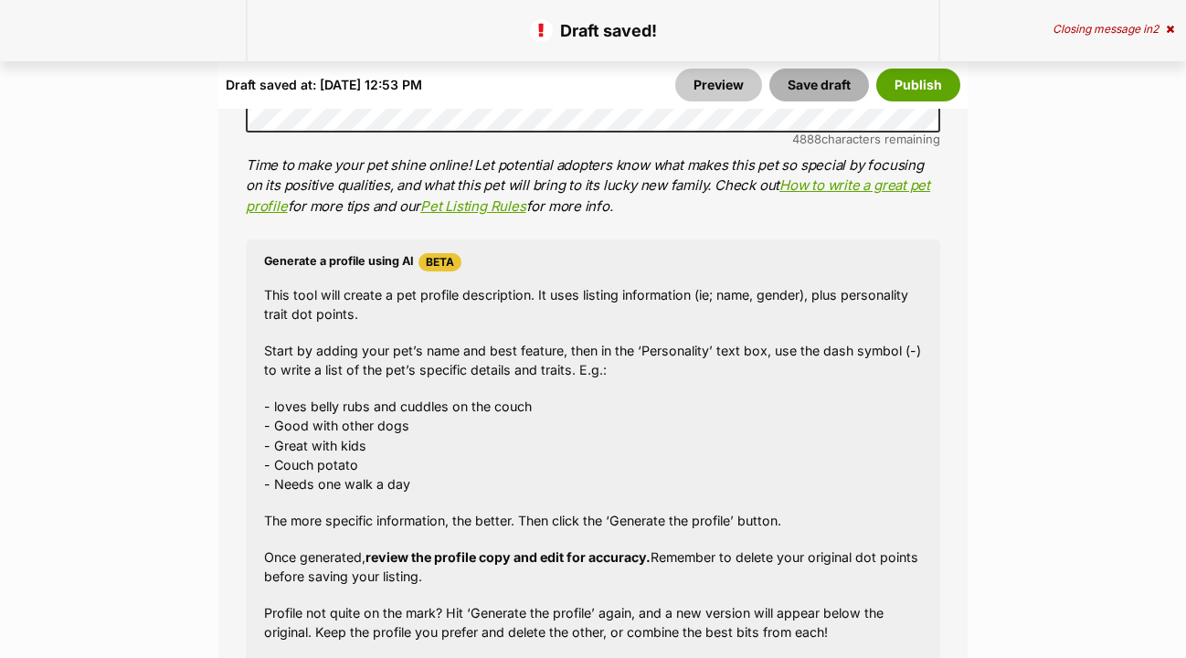
click at [844, 78] on button "Save draft" at bounding box center [819, 85] width 100 height 33
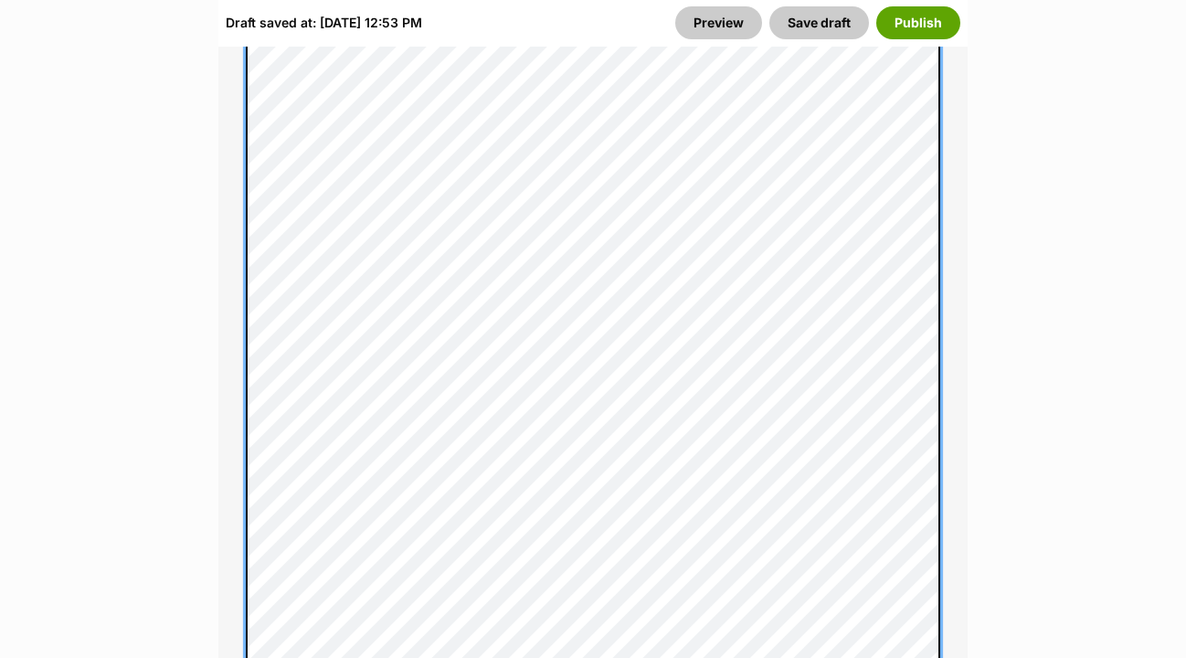
scroll to position [1657, 0]
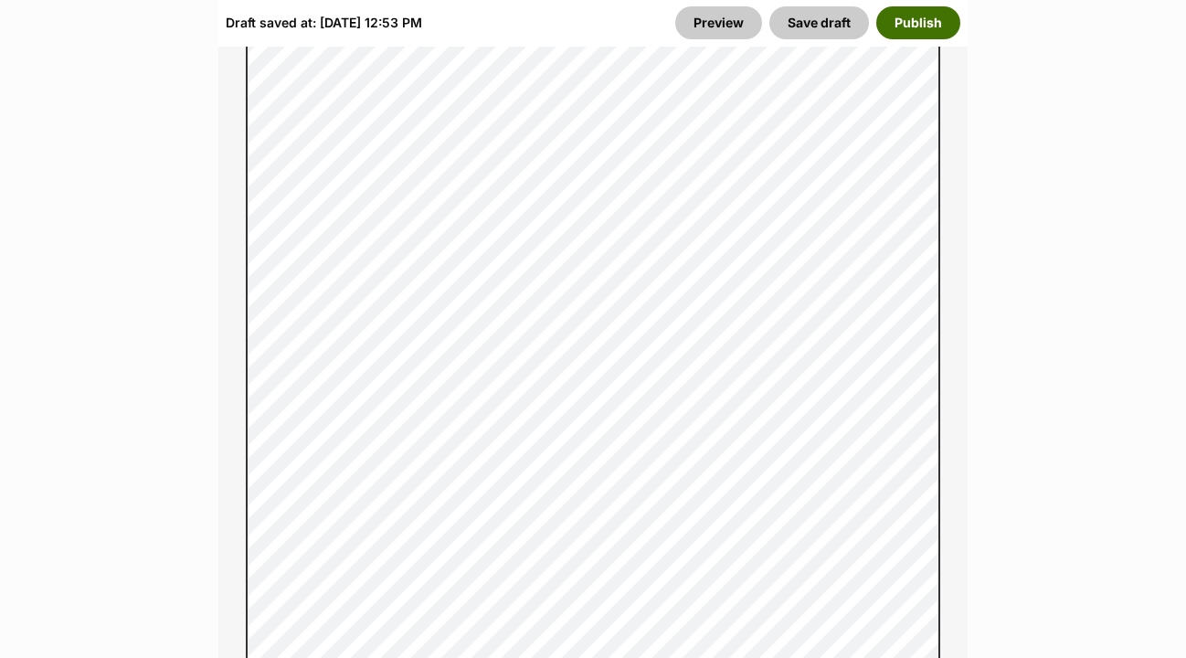
click at [907, 25] on button "Publish" at bounding box center [918, 22] width 84 height 33
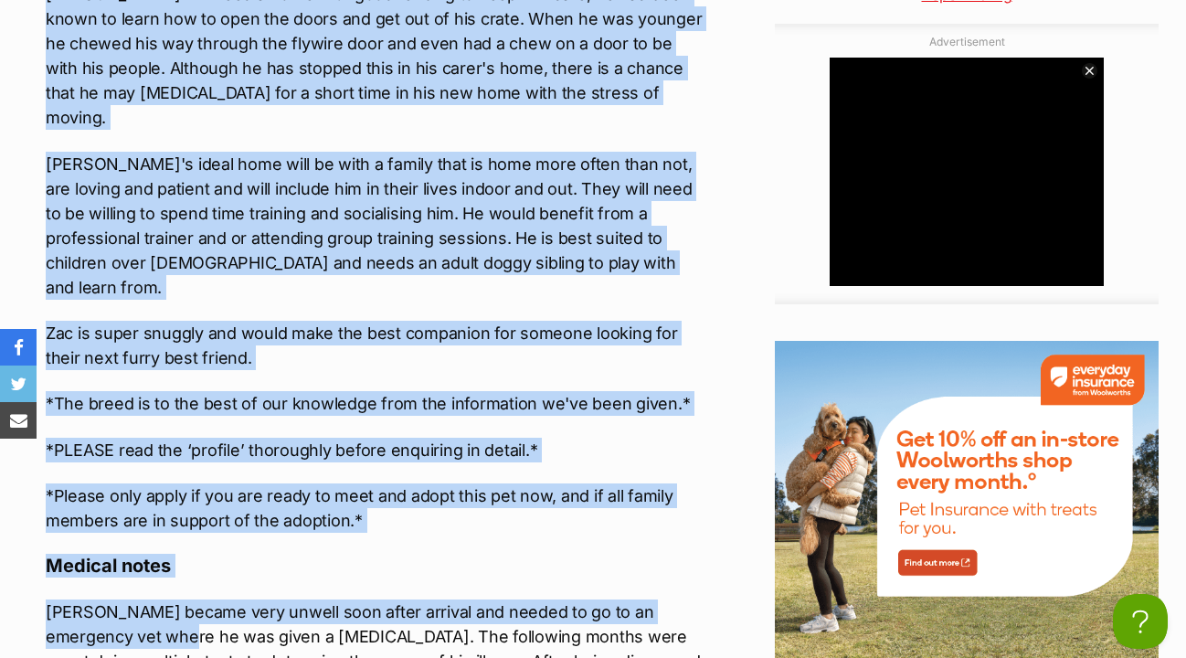
scroll to position [2639, 0]
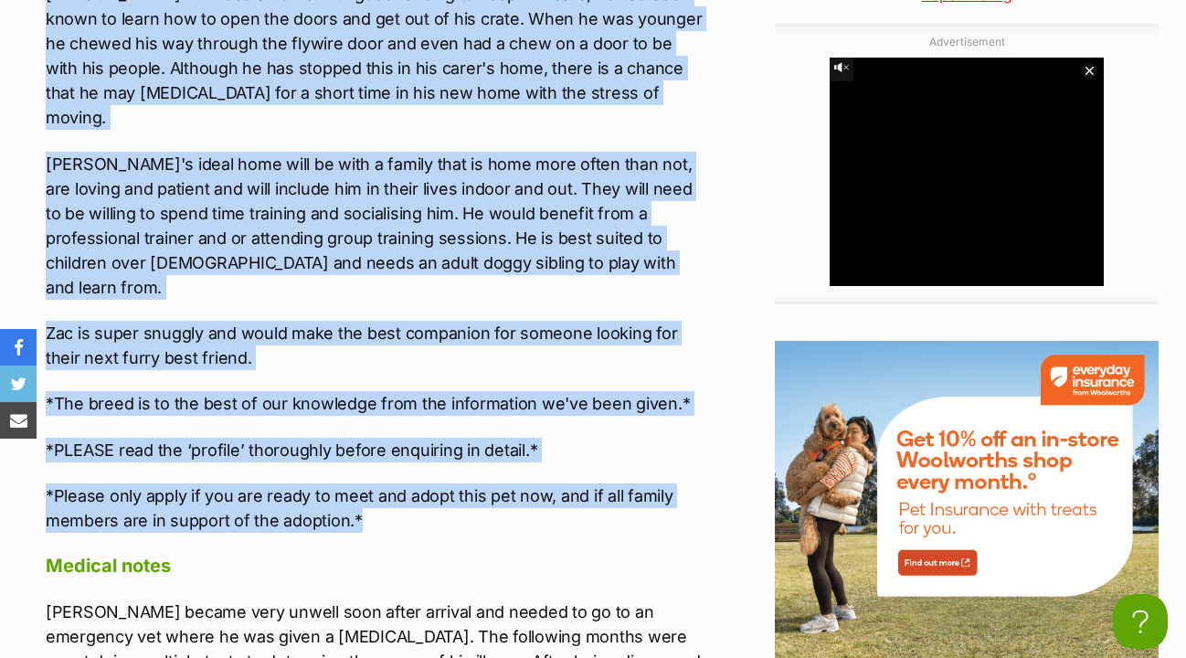
drag, startPoint x: 48, startPoint y: 309, endPoint x: 438, endPoint y: 430, distance: 408.4
copy div "Zac Requires the following in his new home: - Another desexed playful dog livin…"
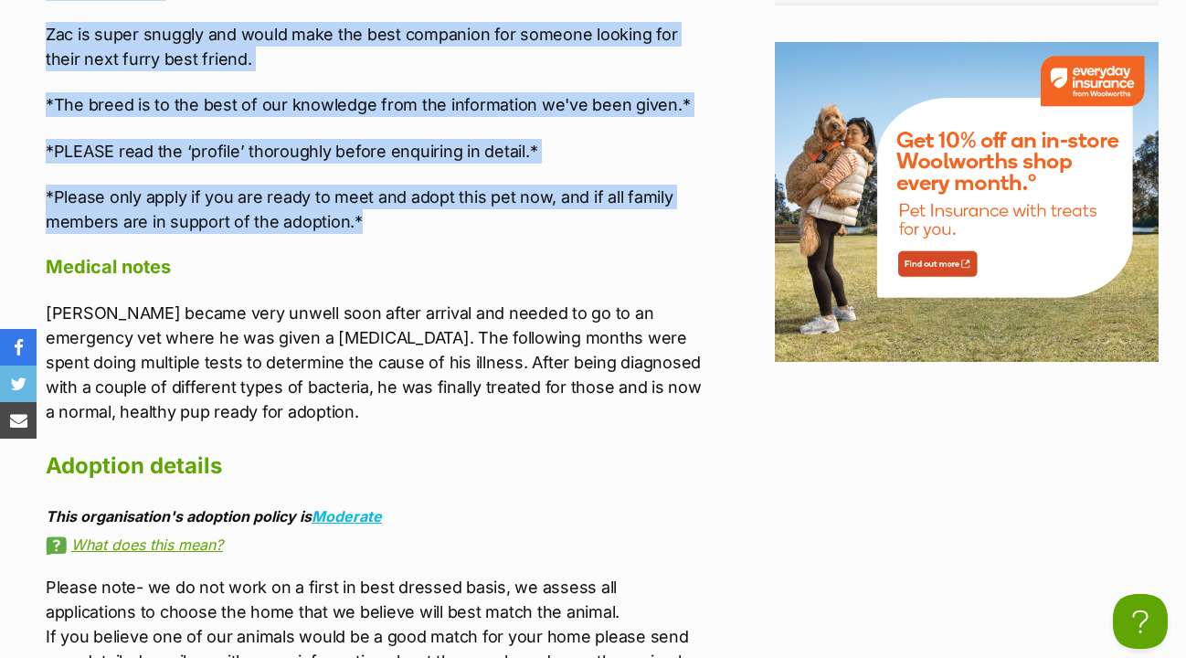
scroll to position [3067, 0]
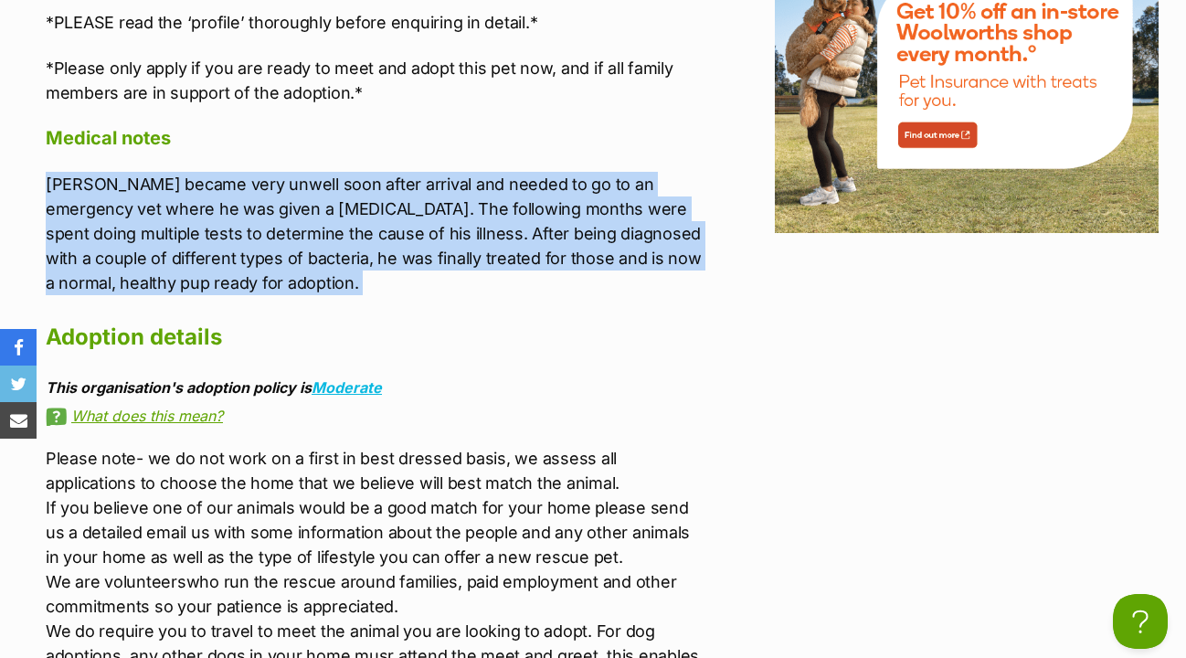
drag, startPoint x: 47, startPoint y: 94, endPoint x: 320, endPoint y: 220, distance: 301.0
copy div "Zac became very unwell soon after arrival and needed to go to an emergency vet …"
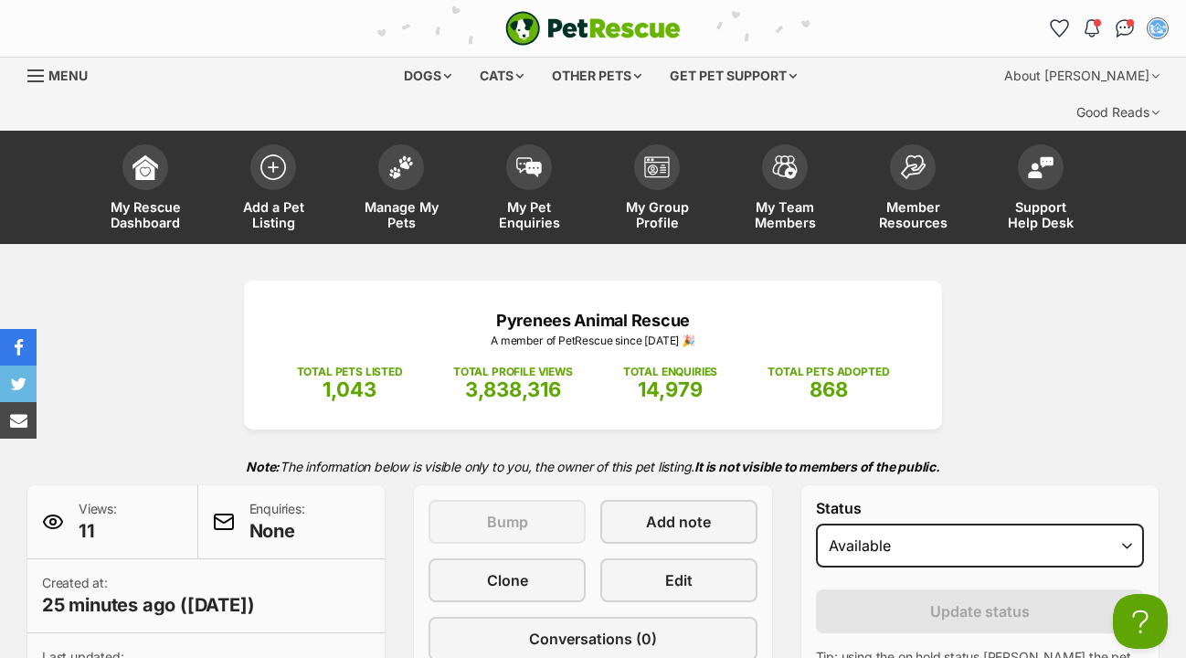
scroll to position [0, 0]
click at [529, 153] on img at bounding box center [529, 163] width 26 height 20
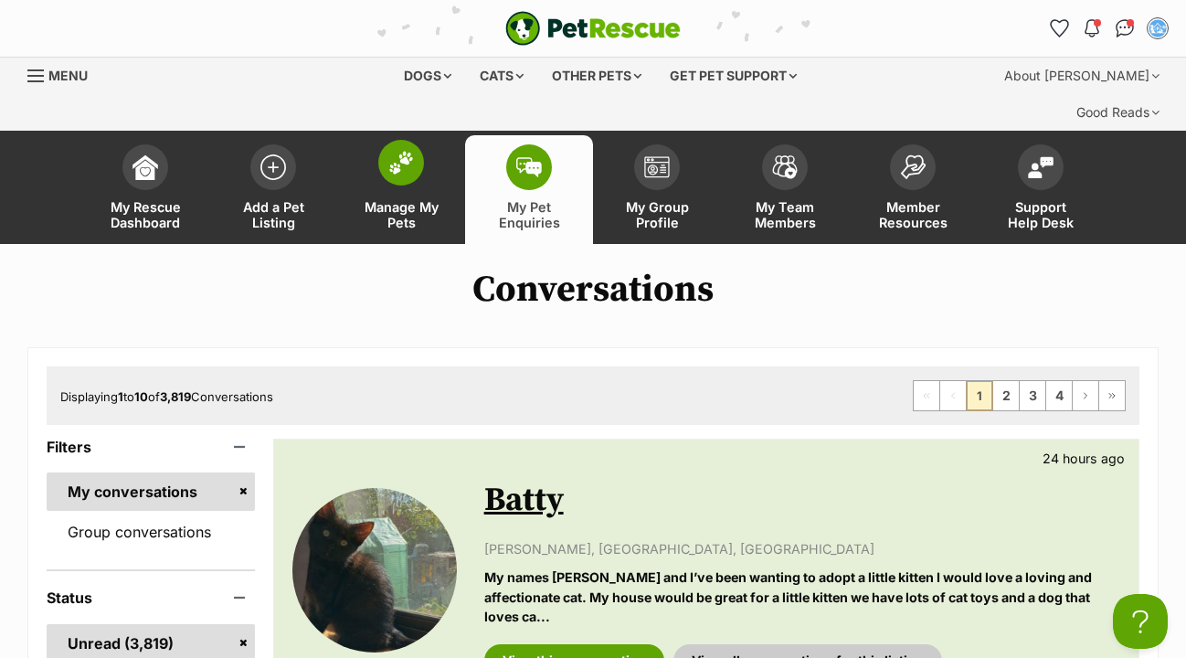
click at [404, 151] on img at bounding box center [401, 163] width 26 height 24
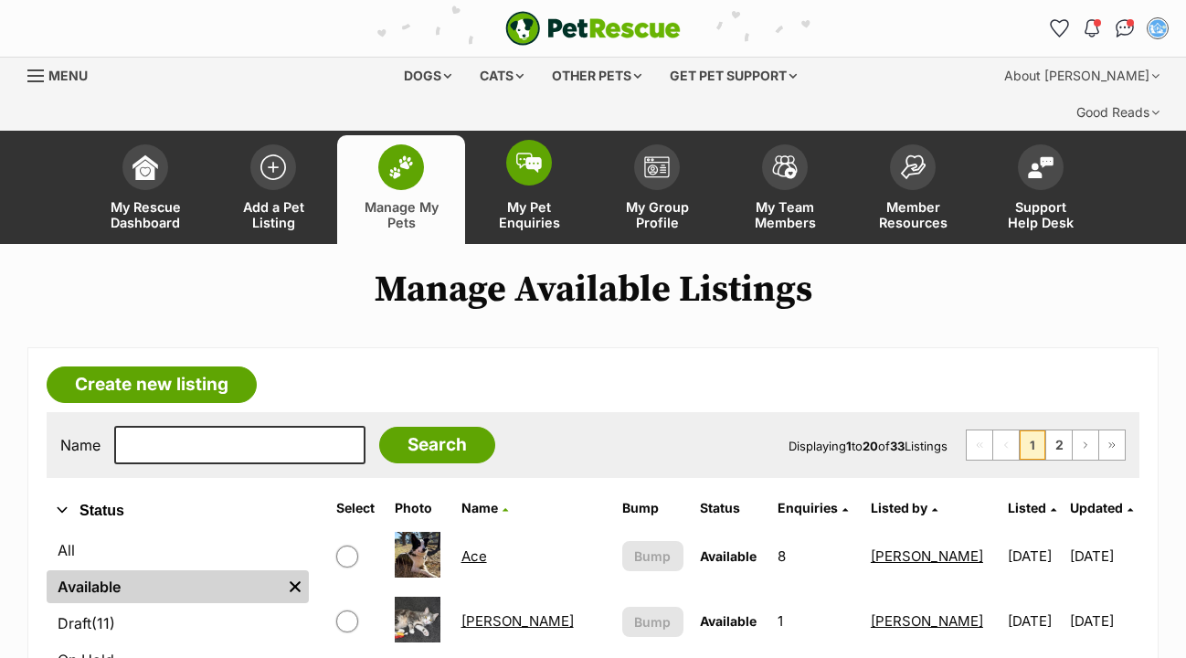
click at [533, 153] on img at bounding box center [529, 163] width 26 height 20
